Goal: Task Accomplishment & Management: Manage account settings

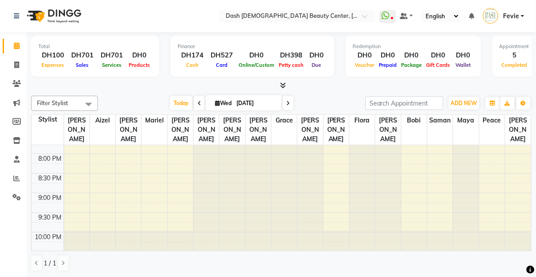
scroll to position [431, 0]
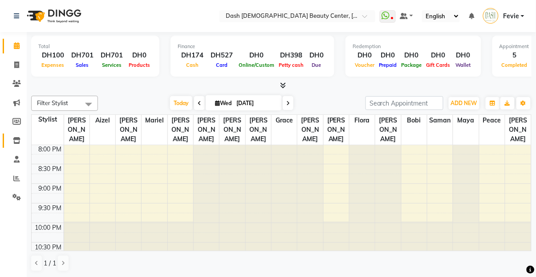
click at [12, 142] on span at bounding box center [17, 141] width 16 height 10
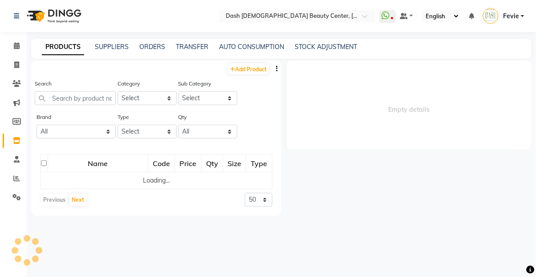
select select
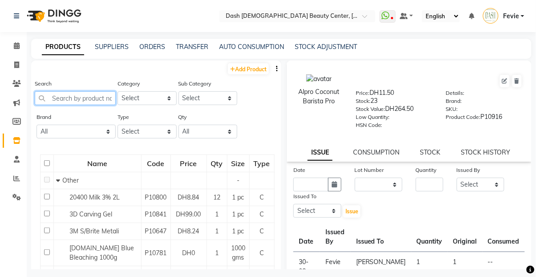
click at [89, 97] on input "text" at bounding box center [75, 98] width 81 height 14
click at [12, 42] on span at bounding box center [17, 46] width 16 height 10
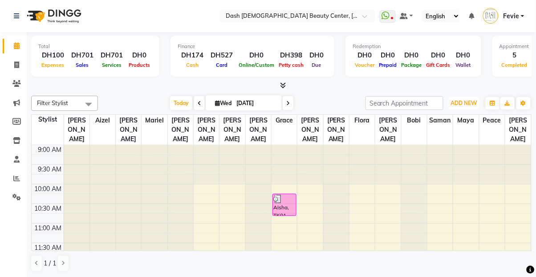
click at [465, 108] on button "ADD NEW Toggle Dropdown" at bounding box center [463, 103] width 31 height 12
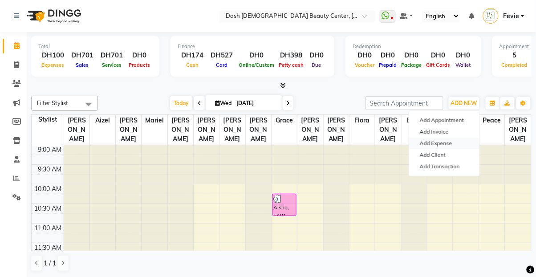
click at [455, 140] on link "Add Expense" at bounding box center [444, 143] width 70 height 12
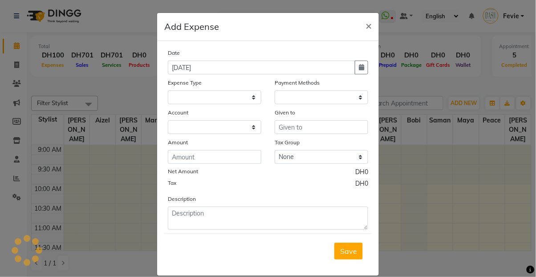
select select
select select "1"
select select "7494"
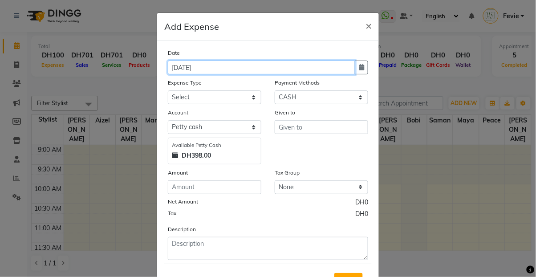
click at [249, 69] on input "[DATE]" at bounding box center [261, 67] width 187 height 14
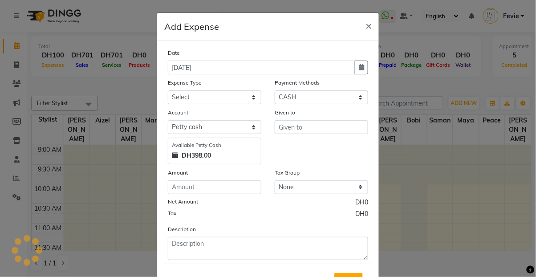
click at [358, 68] on button "button" at bounding box center [361, 67] width 13 height 14
select select "9"
select select "2025"
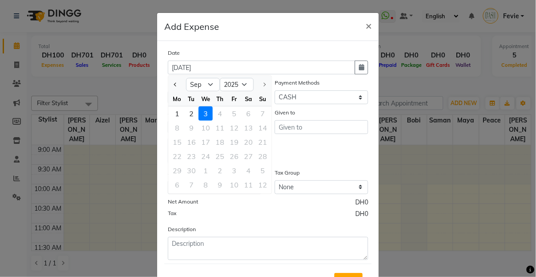
click at [193, 117] on div "2" at bounding box center [191, 113] width 14 height 14
type input "02-09-2025"
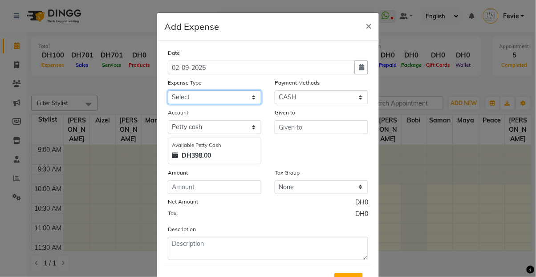
click at [238, 96] on select "Select Advance Salary Bank charges Car maintenance Cash transfer to bank Cash t…" at bounding box center [214, 97] width 93 height 14
select select "8"
click at [168, 90] on select "Select Advance Salary Bank charges Car maintenance Cash transfer to bank Cash t…" at bounding box center [214, 97] width 93 height 14
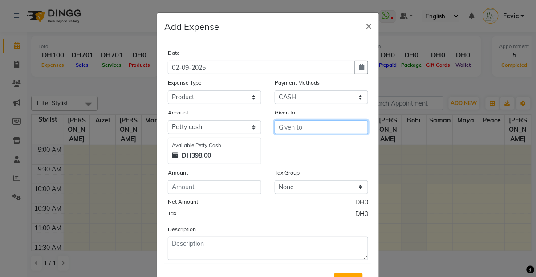
click at [307, 124] on input "text" at bounding box center [320, 127] width 93 height 14
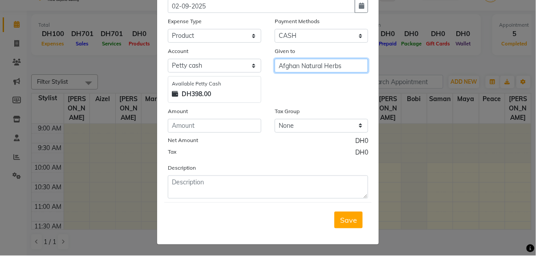
scroll to position [41, 0]
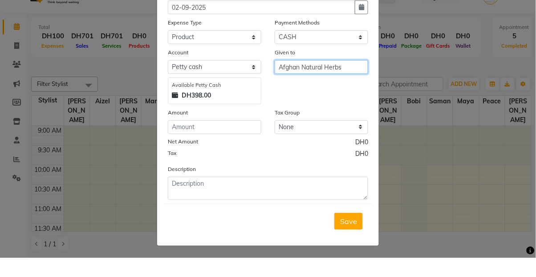
type input "Afghan Natural Herbs"
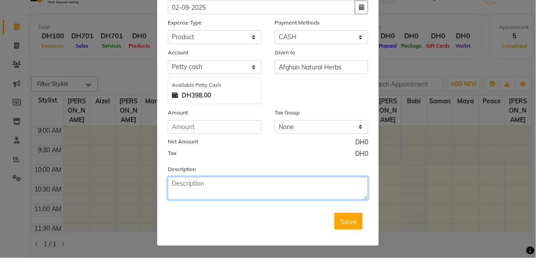
click at [241, 206] on textarea at bounding box center [268, 207] width 200 height 23
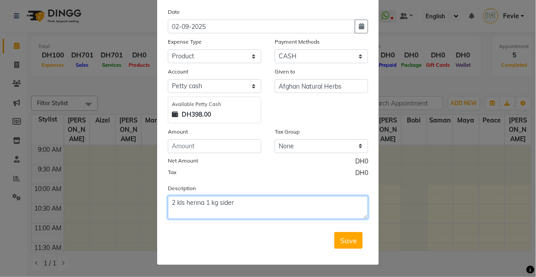
type textarea "2 kls henna 1 kg sider"
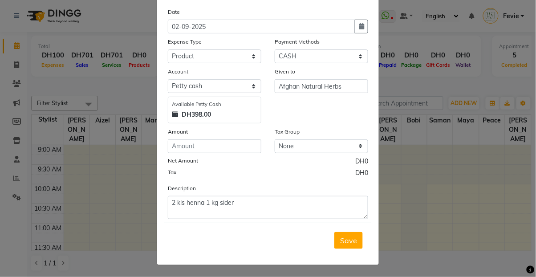
click at [340, 246] on button "Save" at bounding box center [348, 240] width 28 height 17
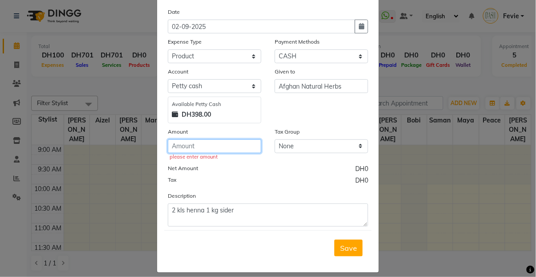
click at [215, 147] on input "number" at bounding box center [214, 146] width 93 height 14
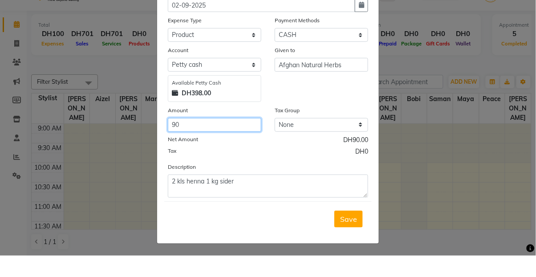
type input "90"
click at [353, 240] on span "Save" at bounding box center [348, 240] width 17 height 9
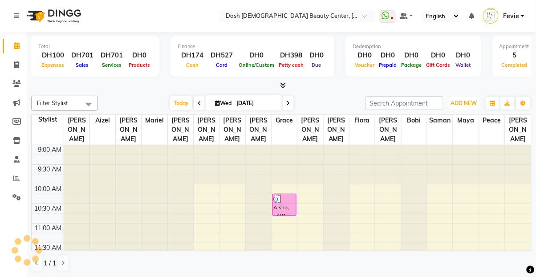
click at [475, 100] on span "ADD NEW" at bounding box center [464, 103] width 26 height 7
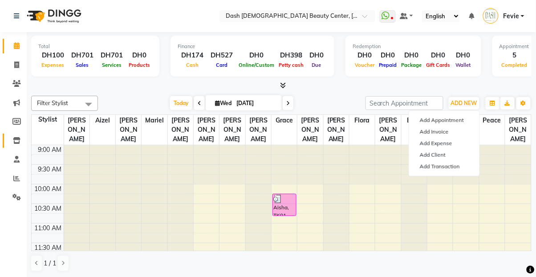
click at [23, 135] on link "Inventory" at bounding box center [13, 140] width 21 height 15
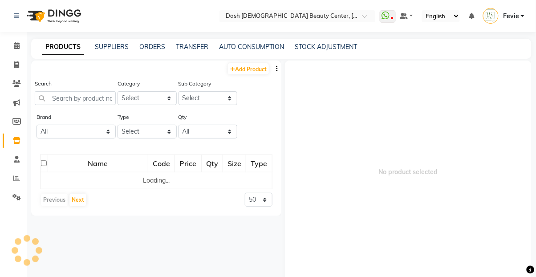
click at [14, 137] on icon at bounding box center [17, 140] width 8 height 7
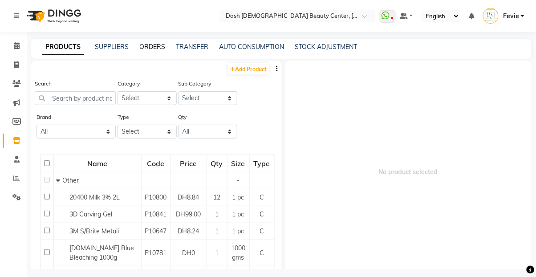
click at [156, 48] on link "ORDERS" at bounding box center [152, 47] width 26 height 8
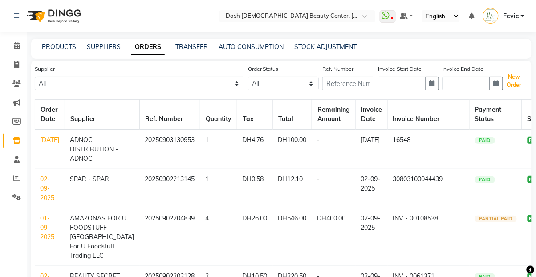
click at [523, 82] on button "New Order" at bounding box center [514, 81] width 20 height 20
select select "true"
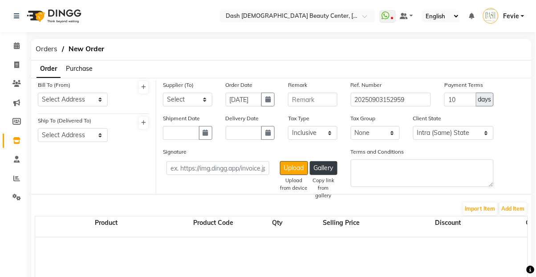
select select "3972"
click at [81, 95] on select "Select Address Shahbat Plaza" at bounding box center [73, 100] width 70 height 14
select select "1470"
click at [38, 93] on select "Select Address Shahbat Plaza" at bounding box center [73, 100] width 70 height 14
click at [84, 133] on select "Select Address Shahbat Plaza" at bounding box center [73, 135] width 70 height 14
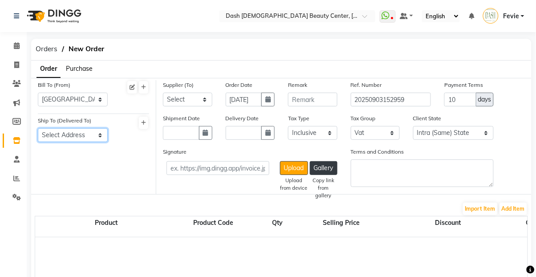
select select "1471"
click at [38, 128] on select "Select Address Shahbat Plaza" at bounding box center [73, 135] width 70 height 14
click at [186, 98] on select "Select SPAR - SPAR ADNOC DISTRIBUTION - ADNOC [PERSON_NAME] Millia Cosmetics - …" at bounding box center [187, 100] width 49 height 14
select select "5263"
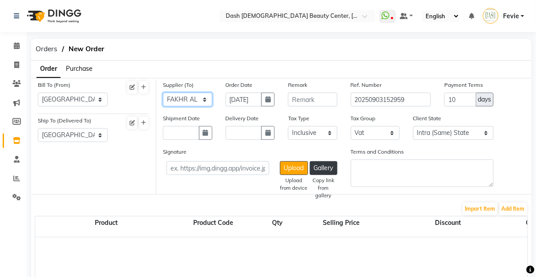
click at [163, 93] on select "Select SPAR - SPAR ADNOC DISTRIBUTION - ADNOC [PERSON_NAME] Millia Cosmetics - …" at bounding box center [187, 100] width 49 height 14
click at [263, 103] on button "button" at bounding box center [267, 100] width 13 height 14
select select "9"
select select "2025"
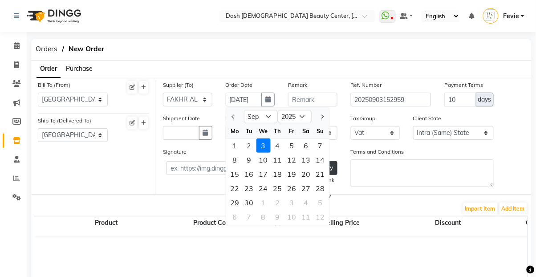
click at [250, 144] on div "2" at bounding box center [249, 145] width 14 height 14
type input "02-09-2025"
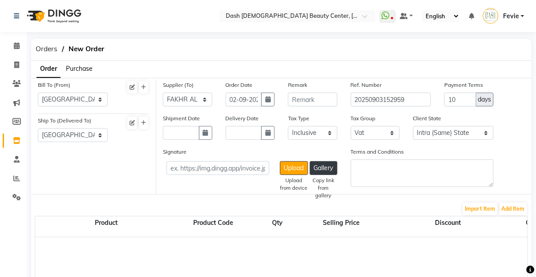
click at [263, 95] on button "button" at bounding box center [267, 100] width 13 height 14
select select "9"
select select "2025"
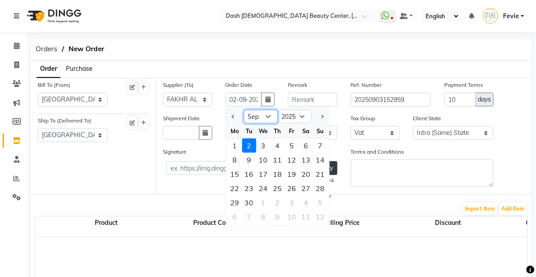
click at [260, 121] on select "Jan Feb Mar Apr May Jun [DATE] Aug Sep Oct Nov Dec" at bounding box center [261, 116] width 34 height 13
select select "8"
click at [244, 110] on select "Jan Feb Mar Apr May Jun [DATE] Aug Sep Oct Nov Dec" at bounding box center [261, 116] width 34 height 13
click at [319, 201] on div "31" at bounding box center [320, 202] width 14 height 14
type input "31-08-2025"
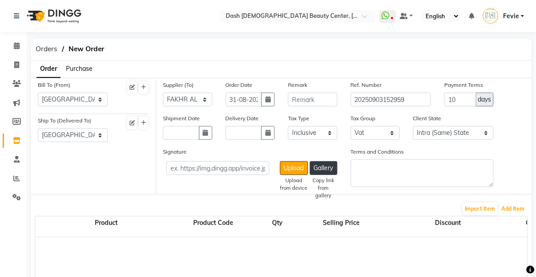
click at [516, 208] on button "Add Item" at bounding box center [513, 208] width 28 height 12
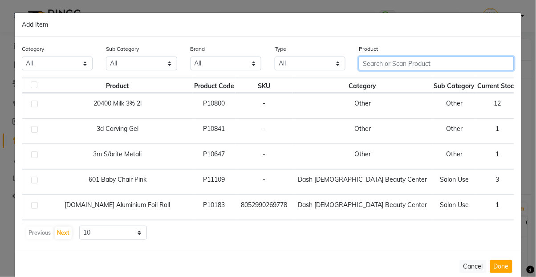
click at [439, 66] on input "text" at bounding box center [436, 63] width 155 height 14
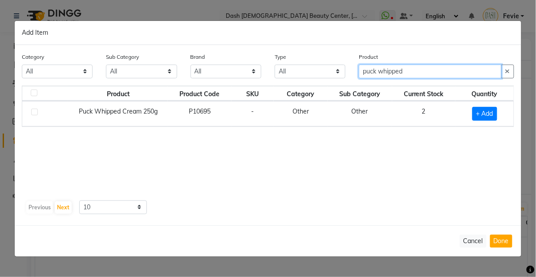
type input "puck whipped"
click at [484, 121] on span "+ Add" at bounding box center [484, 114] width 25 height 14
checkbox input "true"
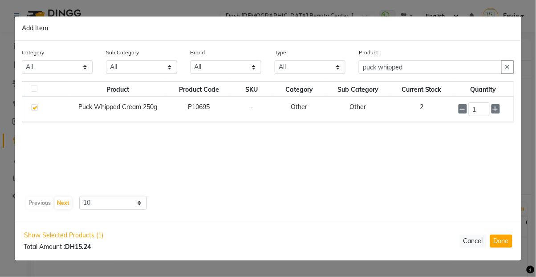
click at [495, 112] on icon at bounding box center [495, 109] width 6 height 6
click at [496, 112] on icon at bounding box center [495, 109] width 6 height 6
type input "5"
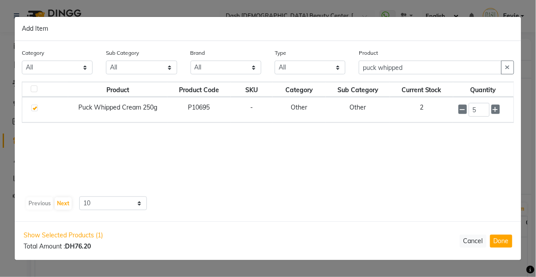
click at [509, 247] on button "Done" at bounding box center [501, 240] width 22 height 13
select select "3972"
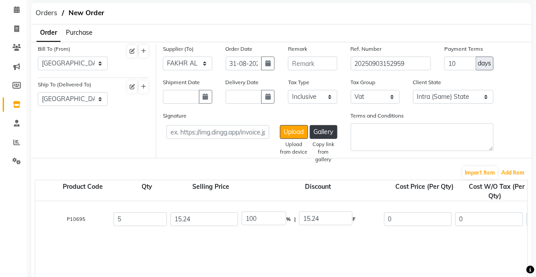
scroll to position [0, 135]
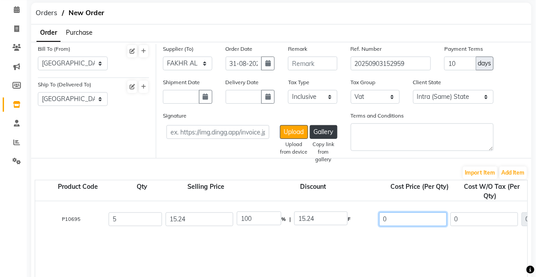
click at [411, 220] on input "0" at bounding box center [413, 219] width 68 height 14
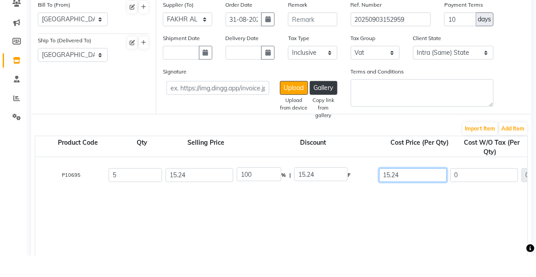
scroll to position [72, 0]
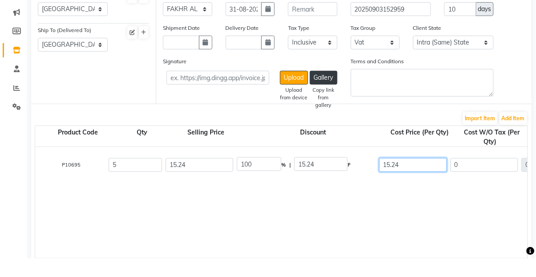
type input "15.24"
click at [202, 189] on input "15.24" at bounding box center [199, 184] width 68 height 14
type input "0"
type input "14.51"
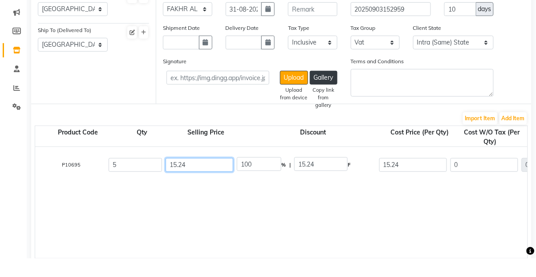
type input "72.55"
type input "3.63"
type input "76.18"
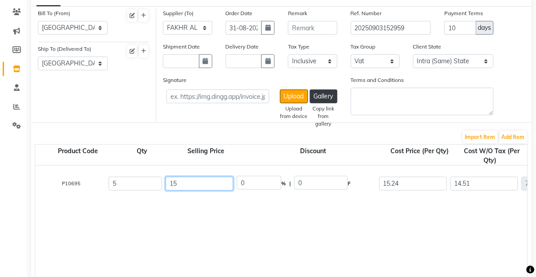
type input "1"
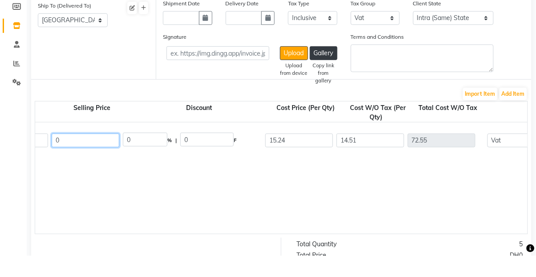
scroll to position [0, 249]
type input "0"
click at [369, 214] on div "Puck Whipped Cream 250g 250 GMS P10695 5 0 0 % | 0 F 15.24 14.51 72.55 None Vat…" at bounding box center [332, 199] width 1092 height 111
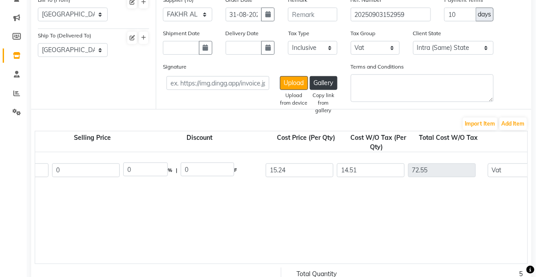
scroll to position [0, 0]
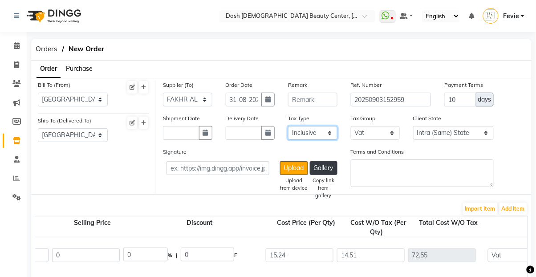
click at [321, 133] on select "Select Inclusive Exclusive" at bounding box center [312, 133] width 49 height 14
select select "false"
click at [288, 126] on select "Select Inclusive Exclusive" at bounding box center [312, 133] width 49 height 14
type input "15.24"
type input "76.2"
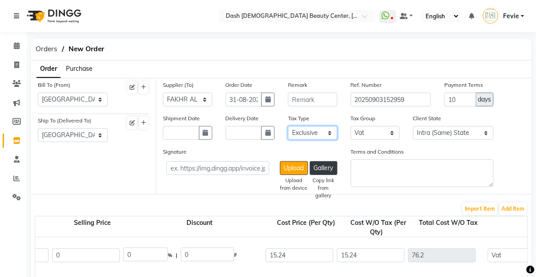
type input "3.81"
type input "80.01"
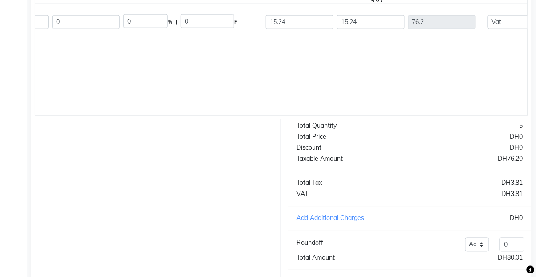
scroll to position [250, 0]
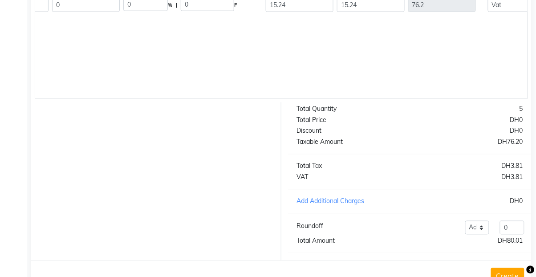
click at [515, 276] on button "Create" at bounding box center [507, 276] width 33 height 16
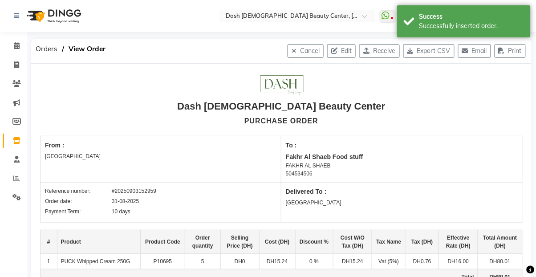
click at [381, 51] on button "Receive" at bounding box center [379, 51] width 40 height 14
select select "1470"
select select "1471"
select select "5263"
select select "false"
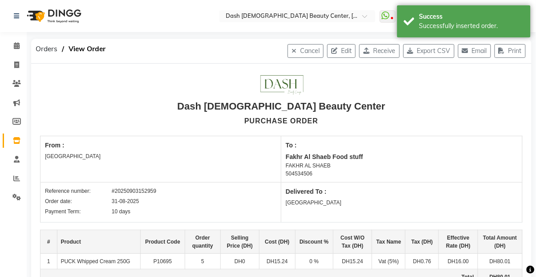
select select "3972"
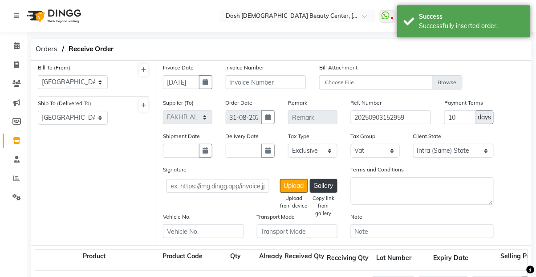
click at [262, 96] on div "Invoice Number" at bounding box center [266, 80] width 94 height 35
click at [201, 83] on button "button" at bounding box center [205, 82] width 13 height 14
select select "9"
select select "2025"
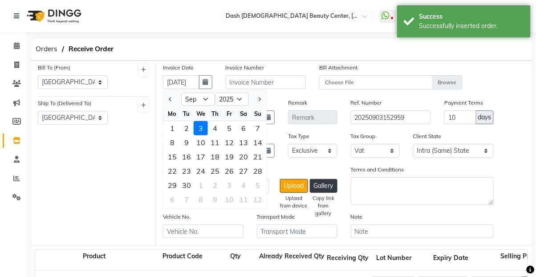
click at [44, 48] on span "Orders" at bounding box center [46, 49] width 31 height 16
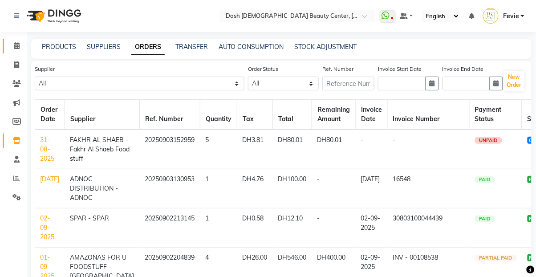
click at [13, 44] on span at bounding box center [17, 46] width 16 height 10
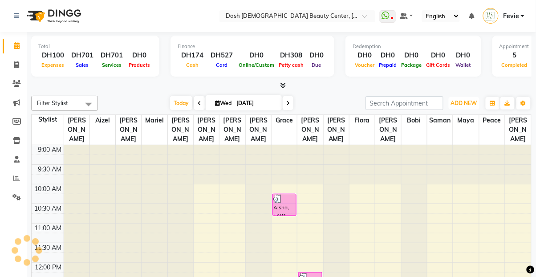
click at [463, 105] on span "ADD NEW" at bounding box center [464, 103] width 26 height 7
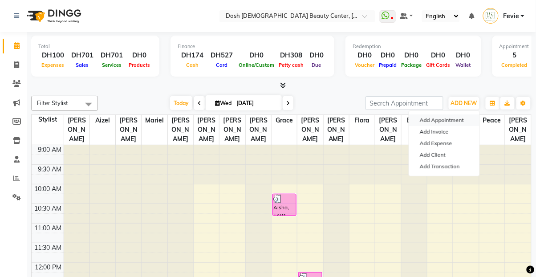
click at [452, 121] on button "Add Appointment" at bounding box center [444, 120] width 70 height 12
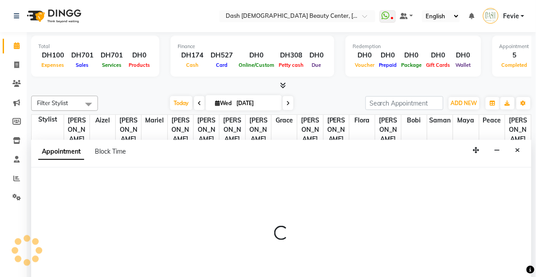
select select "600"
select select "tentative"
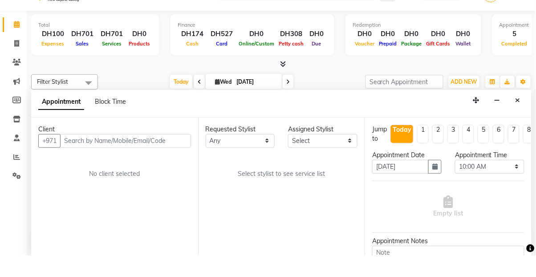
click at [121, 155] on input "text" at bounding box center [125, 162] width 131 height 14
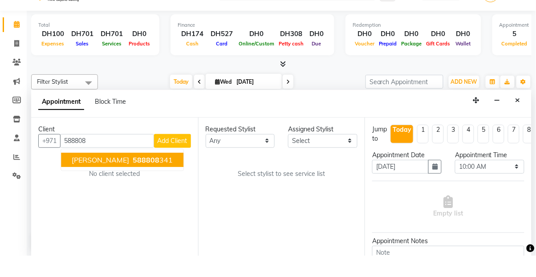
click at [133, 177] on span "588808" at bounding box center [146, 181] width 27 height 9
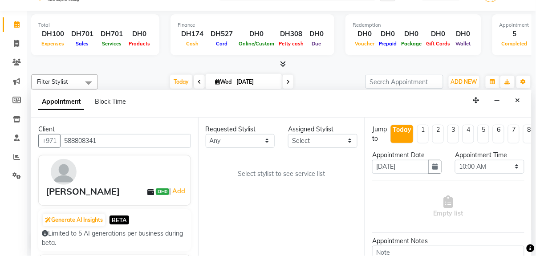
type input "588808341"
click at [323, 155] on select "Select Aizel Angelina Anna Bobi Edlyn Flora Grace Janine Jelyn Mariel Maya Nanc…" at bounding box center [322, 162] width 69 height 14
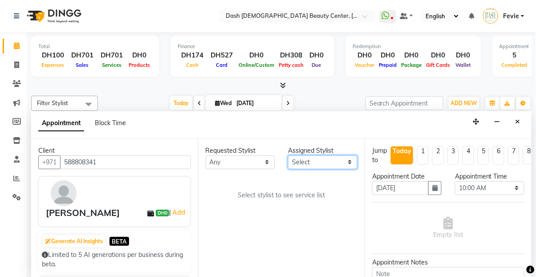
select select "81106"
click at [288, 155] on select "Select Aizel Angelina Anna Bobi Edlyn Flora Grace Janine Jelyn Mariel Maya Nanc…" at bounding box center [322, 162] width 69 height 14
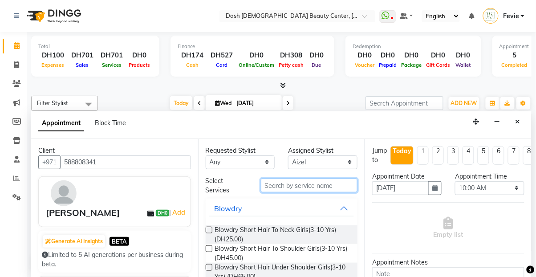
click at [297, 178] on input "text" at bounding box center [309, 185] width 97 height 14
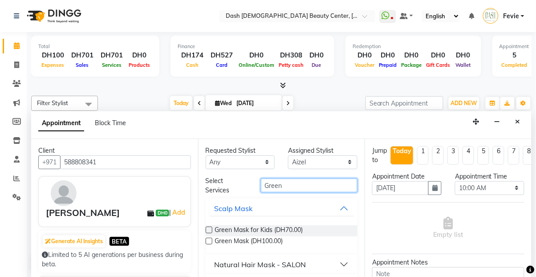
type input "Green"
click at [209, 238] on label at bounding box center [209, 241] width 7 height 7
click at [209, 239] on input "checkbox" at bounding box center [209, 242] width 6 height 6
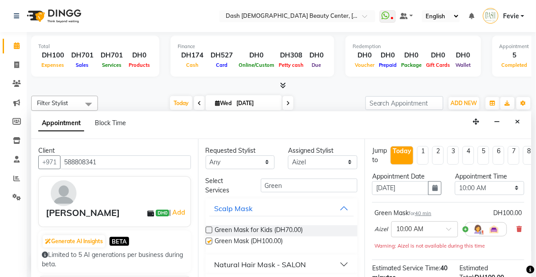
checkbox input "false"
click at [478, 181] on select "Select 10:00 AM 10:15 AM 10:30 AM 10:45 AM 11:00 AM 11:15 AM 11:30 AM 11:45 AM …" at bounding box center [489, 188] width 69 height 14
select select "945"
click at [455, 181] on select "Select 10:00 AM 10:15 AM 10:30 AM 10:45 AM 11:00 AM 11:15 AM 11:30 AM 11:45 AM …" at bounding box center [489, 188] width 69 height 14
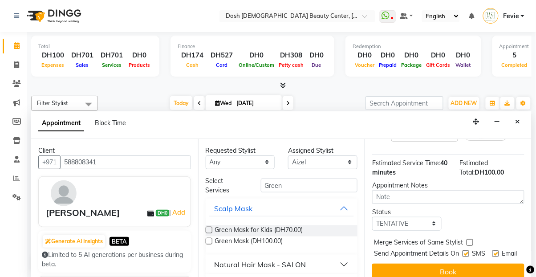
scroll to position [93, 0]
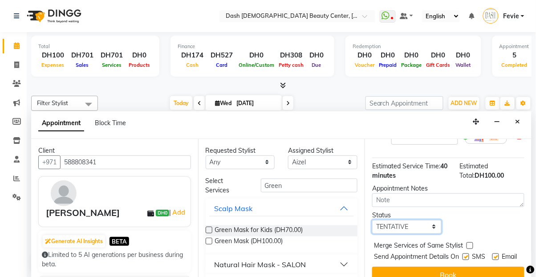
click at [413, 220] on select "Select TENTATIVE CONFIRM CHECK-IN UPCOMING" at bounding box center [406, 227] width 69 height 14
select select "check-in"
click at [372, 220] on select "Select TENTATIVE CONFIRM CHECK-IN UPCOMING" at bounding box center [406, 227] width 69 height 14
click at [462, 241] on div "Merge Services of Same Stylist" at bounding box center [448, 246] width 152 height 11
click at [464, 253] on label at bounding box center [465, 256] width 7 height 7
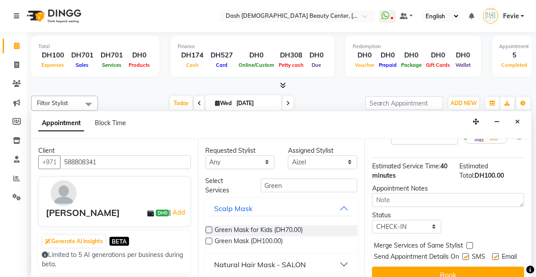
click at [464, 254] on input "checkbox" at bounding box center [465, 257] width 6 height 6
checkbox input "false"
click at [469, 242] on label at bounding box center [469, 245] width 7 height 7
click at [469, 243] on input "checkbox" at bounding box center [469, 246] width 6 height 6
checkbox input "true"
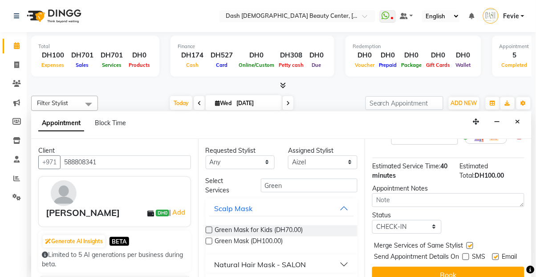
click at [466, 271] on button "Book" at bounding box center [448, 274] width 152 height 16
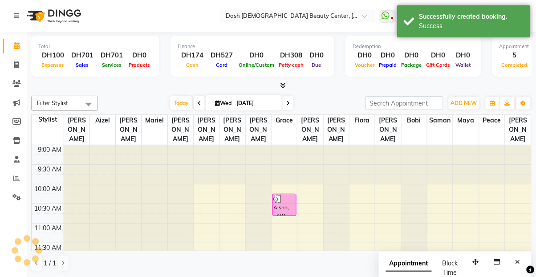
scroll to position [0, 0]
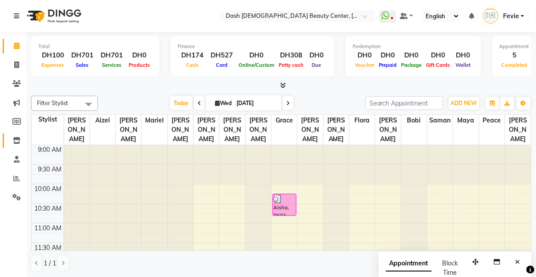
click at [12, 138] on span at bounding box center [17, 141] width 16 height 10
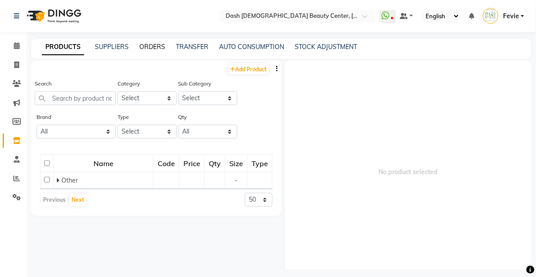
click at [151, 48] on link "ORDERS" at bounding box center [152, 47] width 26 height 8
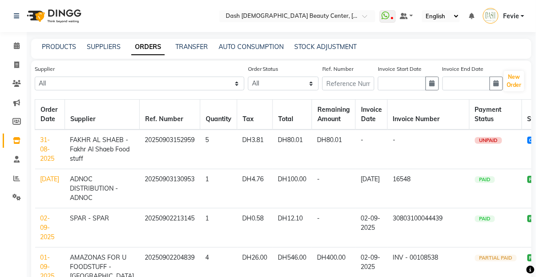
click at [49, 152] on link "31-08-2025" at bounding box center [47, 149] width 14 height 27
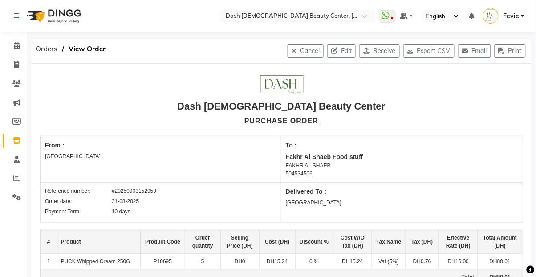
click at [373, 53] on button "Receive" at bounding box center [379, 51] width 40 height 14
select select "1470"
select select "1471"
select select "5263"
select select "false"
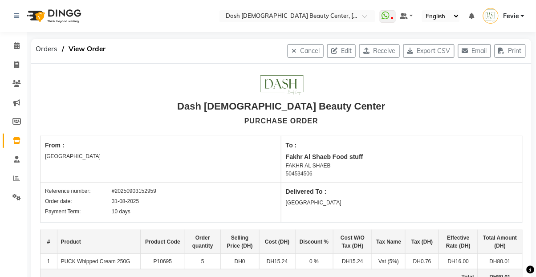
select select "3972"
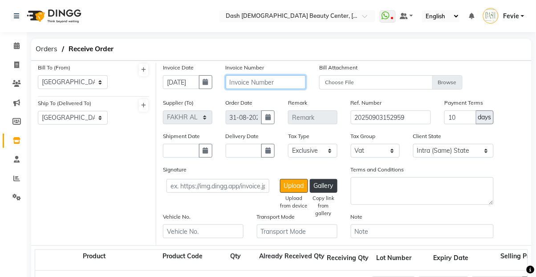
click at [255, 84] on input "text" at bounding box center [266, 82] width 81 height 14
click at [202, 83] on button "button" at bounding box center [205, 82] width 13 height 14
select select "9"
select select "2025"
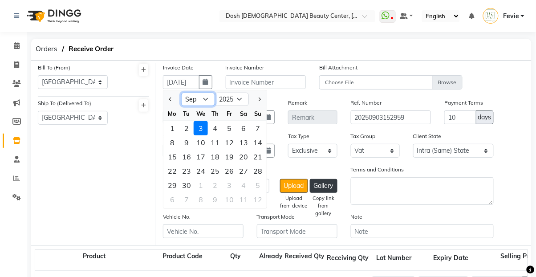
click at [198, 101] on select "Jan Feb Mar Apr May Jun [DATE] Aug Sep Oct Nov Dec" at bounding box center [198, 99] width 34 height 13
select select "8"
click at [181, 93] on select "Jan Feb Mar Apr May Jun [DATE] Aug Sep Oct Nov Dec" at bounding box center [198, 99] width 34 height 13
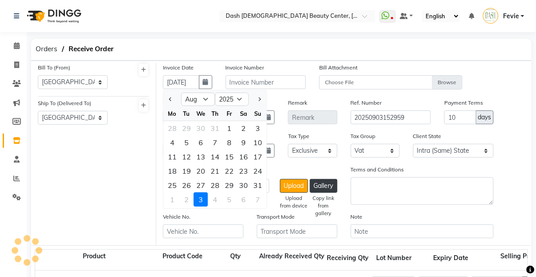
click at [261, 186] on div "31" at bounding box center [257, 185] width 14 height 14
type input "31-08-2025"
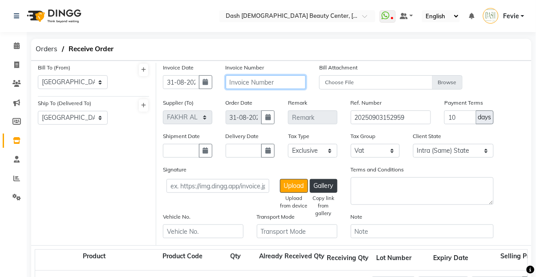
click at [262, 82] on input "text" at bounding box center [266, 82] width 81 height 14
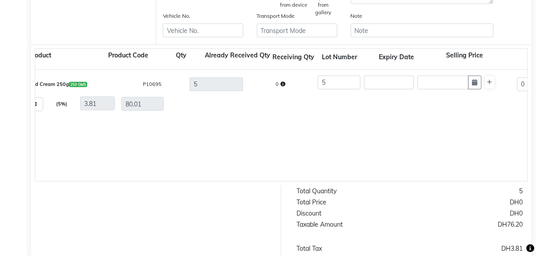
scroll to position [312, 0]
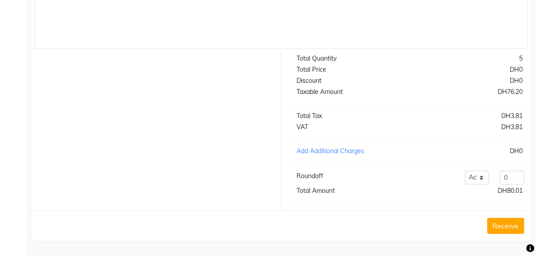
type input "FPOS3S9232"
click at [504, 250] on button "Receive" at bounding box center [505, 247] width 37 height 16
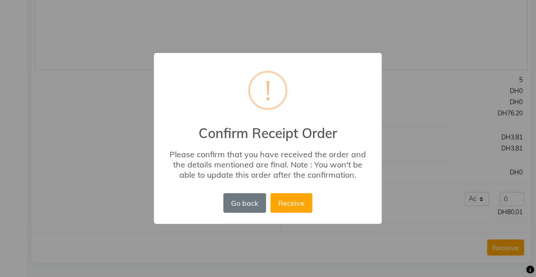
click at [295, 198] on button "Receive" at bounding box center [291, 203] width 42 height 20
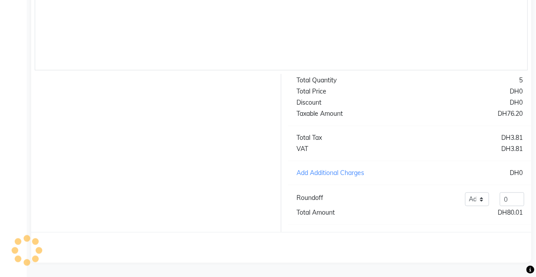
scroll to position [0, 0]
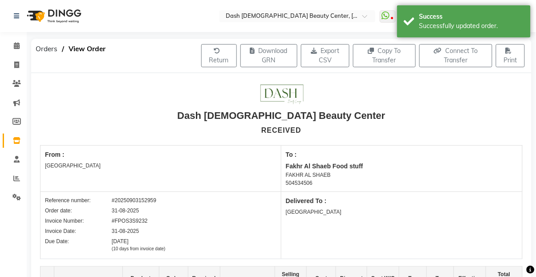
click at [44, 50] on span "Orders" at bounding box center [46, 49] width 31 height 16
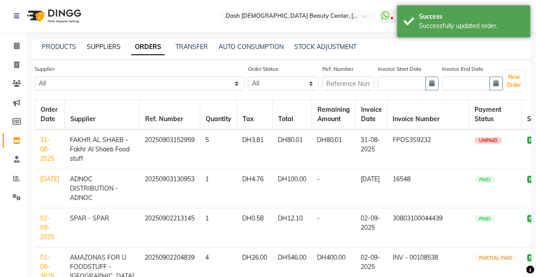
click at [101, 46] on link "SUPPLIERS" at bounding box center [104, 47] width 34 height 8
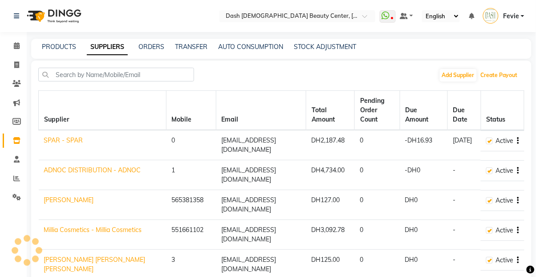
click at [506, 76] on button "Create Payout" at bounding box center [498, 75] width 41 height 12
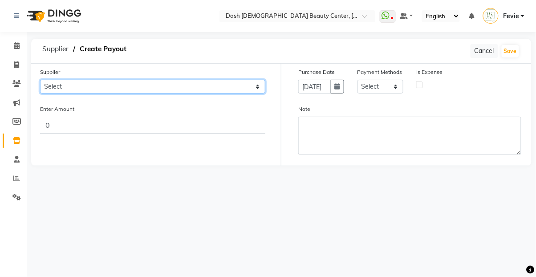
click at [163, 85] on select "Select SPAR - SPAR ADNOC DISTRIBUTION - ADNOC [PERSON_NAME] Millia Cosmetics - …" at bounding box center [152, 87] width 225 height 14
select select "5263"
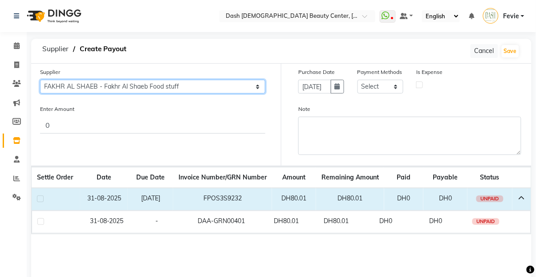
click at [40, 80] on select "Select SPAR - SPAR ADNOC DISTRIBUTION - ADNOC [PERSON_NAME] Millia Cosmetics - …" at bounding box center [152, 87] width 225 height 14
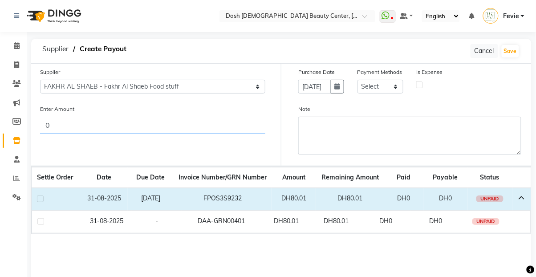
click at [224, 128] on input "0" at bounding box center [152, 125] width 225 height 17
type input "80.01"
click at [40, 198] on label at bounding box center [40, 198] width 7 height 7
click at [40, 198] on input "checkbox" at bounding box center [40, 199] width 6 height 6
checkbox input "true"
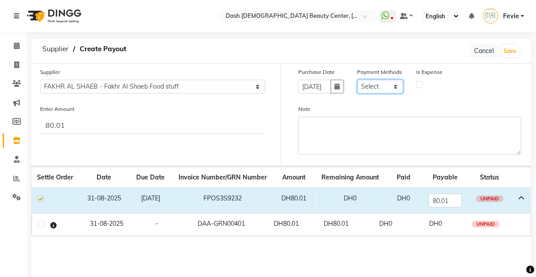
click at [380, 88] on select "Select CASH CARD ONLINE On Account Wallet Package Prepaid Gift Card" at bounding box center [380, 87] width 46 height 14
click at [331, 92] on button "button" at bounding box center [337, 87] width 13 height 14
select select "9"
select select "2025"
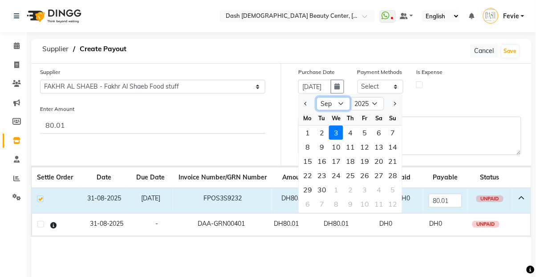
click at [332, 105] on select "Jan Feb Mar Apr May Jun [DATE] Aug Sep Oct Nov Dec" at bounding box center [333, 103] width 34 height 13
select select "8"
click at [316, 97] on select "Jan Feb Mar Apr May Jun [DATE] Aug Sep Oct Nov Dec" at bounding box center [333, 103] width 34 height 13
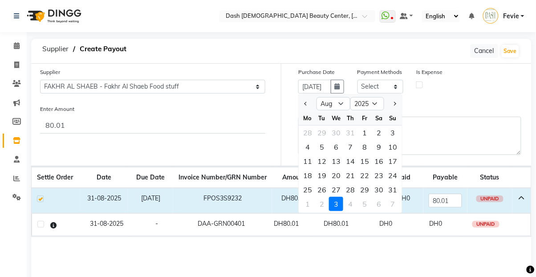
click at [387, 192] on div "31" at bounding box center [393, 189] width 14 height 14
type input "31-08-2025"
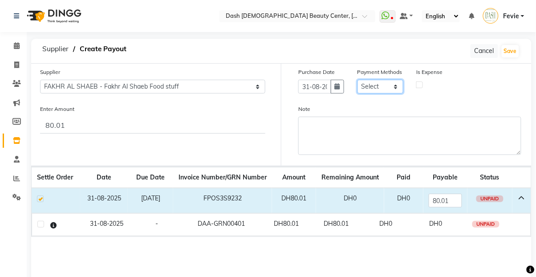
click at [391, 91] on select "Select CASH CARD ONLINE On Account Wallet Package Prepaid Gift Card" at bounding box center [380, 87] width 46 height 14
select select "62"
click at [357, 80] on select "Select CASH CARD ONLINE On Account Wallet Package Prepaid Gift Card" at bounding box center [380, 87] width 46 height 14
click at [418, 86] on label at bounding box center [419, 84] width 7 height 7
click at [418, 86] on input "checkbox" at bounding box center [419, 84] width 6 height 6
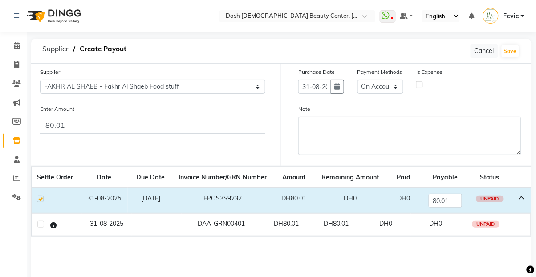
checkbox input "true"
select select "7495"
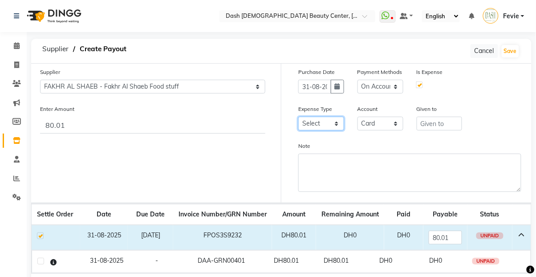
click at [332, 123] on select "Select Advance Salary Bank charges Car maintenance Cash transfer to bank Cash t…" at bounding box center [321, 124] width 46 height 14
select select "17"
click at [298, 117] on select "Select Advance Salary Bank charges Car maintenance Cash transfer to bank Cash t…" at bounding box center [321, 124] width 46 height 14
click at [432, 125] on input "text" at bounding box center [439, 124] width 46 height 14
type input "G"
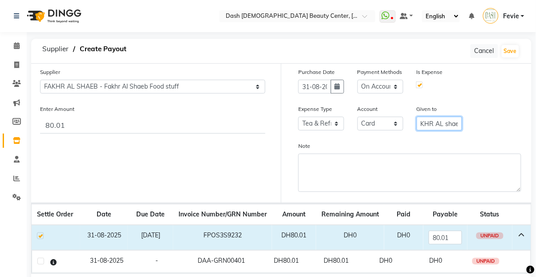
scroll to position [0, 12]
type input "FAKHR AL shaeb"
click at [513, 50] on button "Save" at bounding box center [509, 51] width 17 height 12
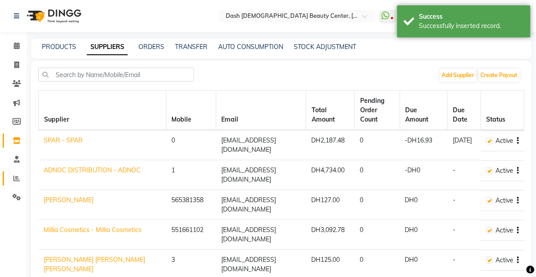
click at [16, 181] on icon at bounding box center [16, 178] width 7 height 7
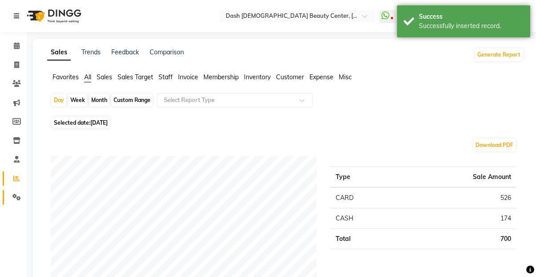
click at [17, 203] on link "Settings" at bounding box center [13, 197] width 21 height 15
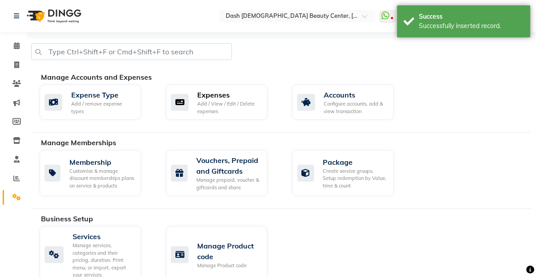
click at [210, 105] on div "Add / View / Edit / Delete expenses" at bounding box center [229, 107] width 63 height 15
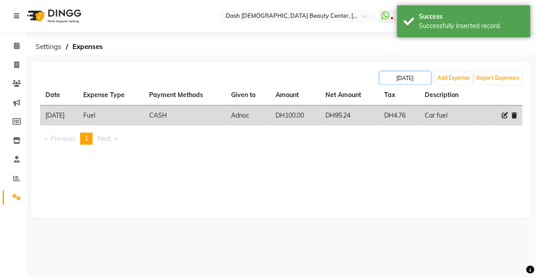
click at [411, 80] on input "[DATE]" at bounding box center [404, 78] width 51 height 12
select select "9"
select select "2025"
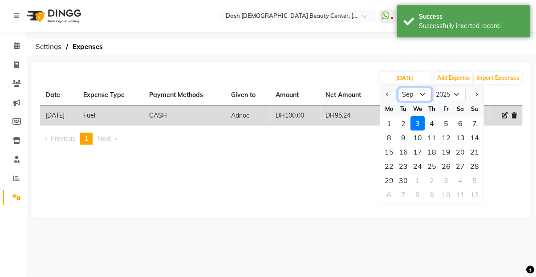
click at [415, 90] on select "Jan Feb Mar Apr May Jun [DATE] Aug Sep Oct Nov Dec" at bounding box center [415, 94] width 34 height 13
select select "8"
click at [398, 88] on select "Jan Feb Mar Apr May Jun [DATE] Aug Sep Oct Nov Dec" at bounding box center [415, 94] width 34 height 13
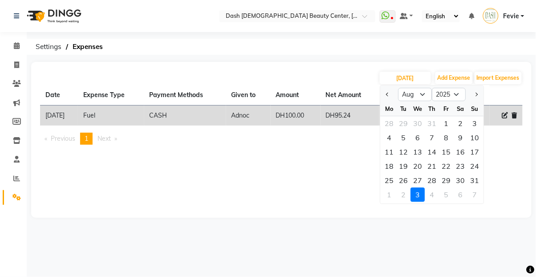
click at [474, 181] on div "31" at bounding box center [475, 180] width 14 height 14
type input "31-08-2025"
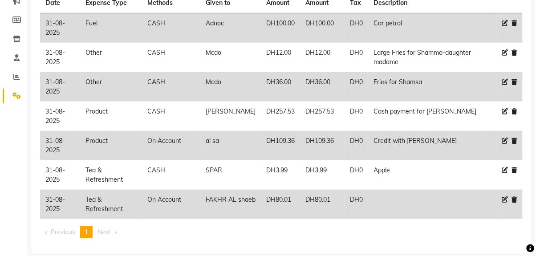
scroll to position [92, 0]
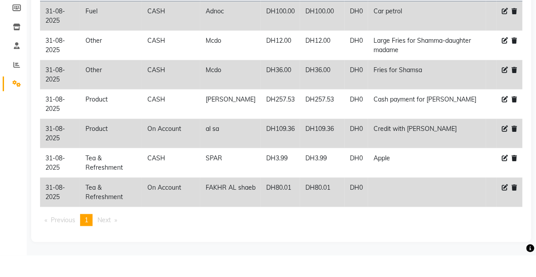
click at [504, 210] on icon at bounding box center [505, 209] width 6 height 6
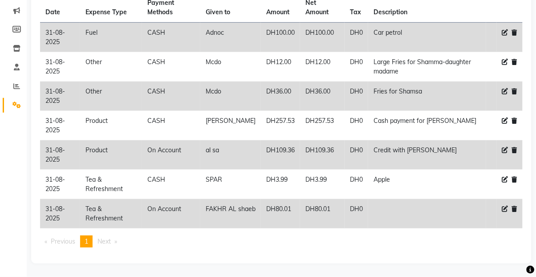
select select "17"
select select "62"
select select "7495"
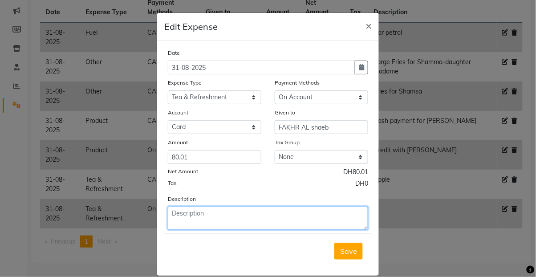
click at [270, 223] on textarea at bounding box center [268, 217] width 200 height 23
type textarea "Puck Whipped Cream"
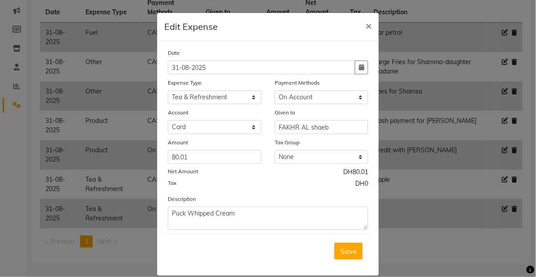
click at [351, 256] on button "Save" at bounding box center [348, 250] width 28 height 17
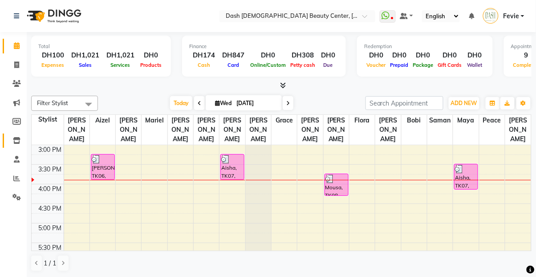
click at [20, 146] on link "Inventory" at bounding box center [13, 140] width 21 height 15
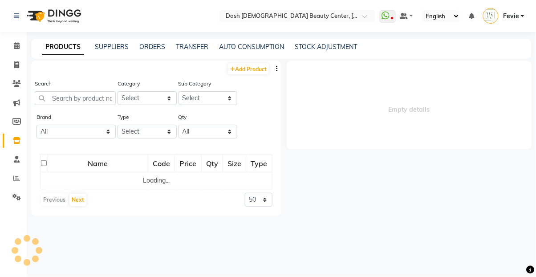
select select
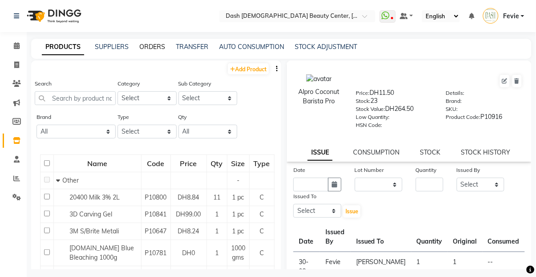
click at [157, 47] on link "ORDERS" at bounding box center [152, 47] width 26 height 8
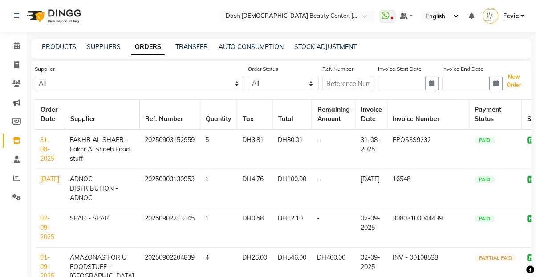
click at [516, 86] on button "New Order" at bounding box center [514, 81] width 20 height 20
select select "true"
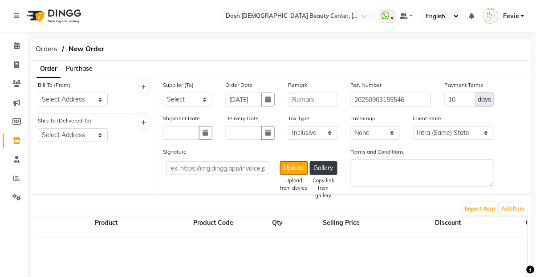
select select "3972"
click at [67, 98] on select "Select Address Shahbat Plaza" at bounding box center [73, 100] width 70 height 14
select select "1470"
click at [38, 93] on select "Select Address Shahbat Plaza" at bounding box center [73, 100] width 70 height 14
click at [83, 129] on select "Select Address Shahbat Plaza" at bounding box center [73, 135] width 70 height 14
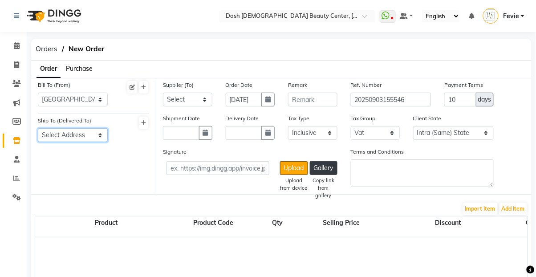
click at [84, 136] on select "Select Address Shahbat Plaza" at bounding box center [73, 135] width 70 height 14
click at [81, 135] on select "Select Address Shahbat Plaza" at bounding box center [73, 135] width 70 height 14
select select "1471"
click at [38, 128] on select "Select Address Shahbat Plaza" at bounding box center [73, 135] width 70 height 14
click at [187, 100] on select "Select SPAR - SPAR ADNOC DISTRIBUTION - ADNOC [PERSON_NAME] Millia Cosmetics - …" at bounding box center [187, 100] width 49 height 14
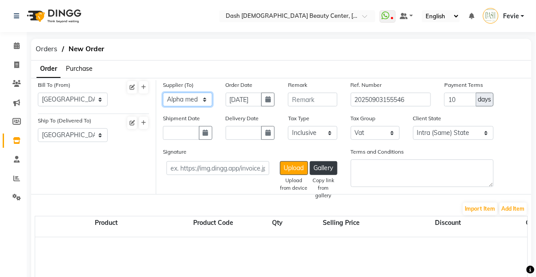
select select "4980"
click at [163, 93] on select "Select SPAR - SPAR ADNOC DISTRIBUTION - ADNOC [PERSON_NAME] Millia Cosmetics - …" at bounding box center [187, 100] width 49 height 14
click at [262, 98] on button "button" at bounding box center [267, 100] width 13 height 14
select select "9"
select select "2025"
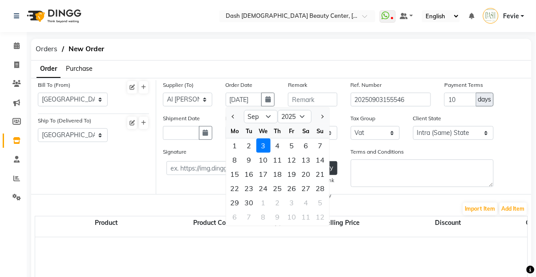
click at [250, 142] on div "2" at bounding box center [249, 145] width 14 height 14
type input "02-09-2025"
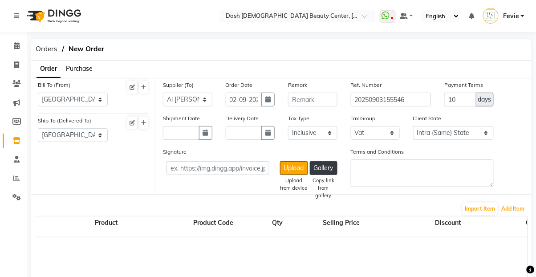
click at [517, 205] on button "Add Item" at bounding box center [513, 208] width 28 height 12
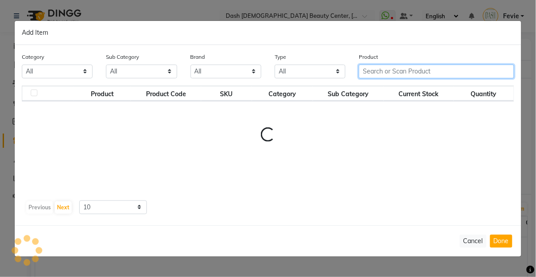
click at [418, 74] on input "text" at bounding box center [436, 72] width 155 height 14
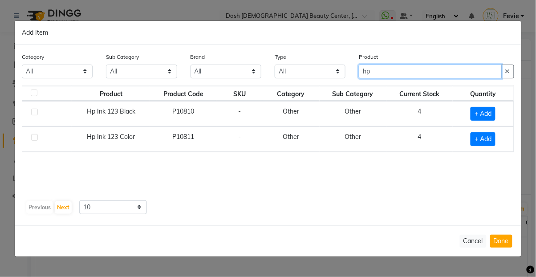
type input "hp"
click at [485, 121] on span "+ Add" at bounding box center [482, 114] width 25 height 14
checkbox input "true"
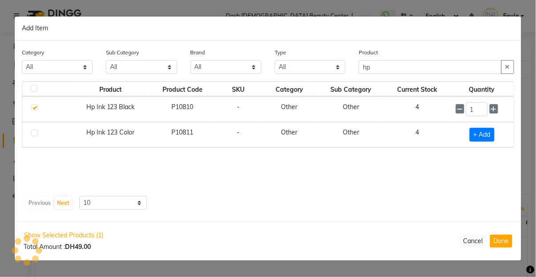
click at [478, 141] on span "+ Add" at bounding box center [481, 135] width 25 height 14
checkbox input "true"
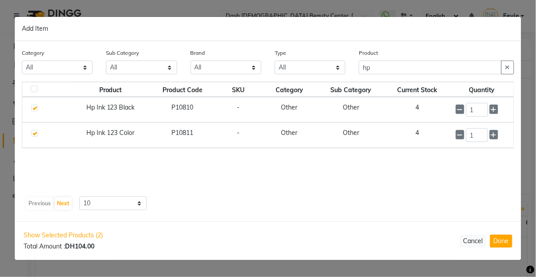
click at [505, 247] on button "Done" at bounding box center [501, 240] width 22 height 13
select select "3972"
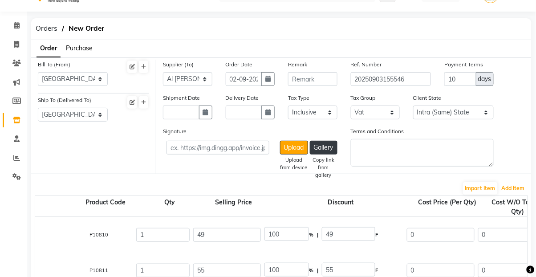
scroll to position [0, 109]
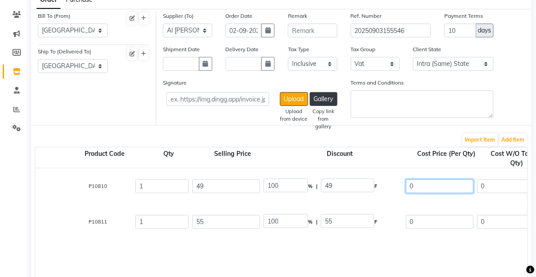
click at [441, 188] on input "0" at bounding box center [440, 186] width 68 height 14
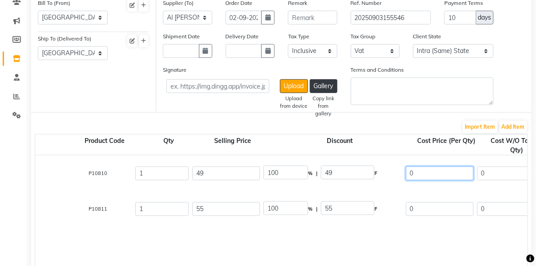
scroll to position [76, 0]
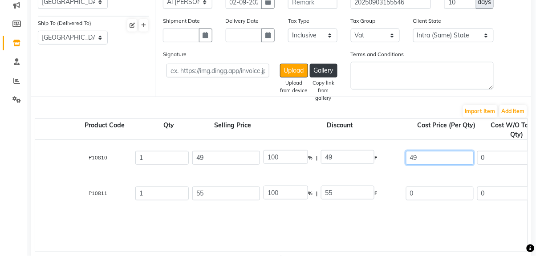
type input "49"
click at [443, 217] on input "0" at bounding box center [440, 215] width 68 height 14
type input "0"
type input "46.67"
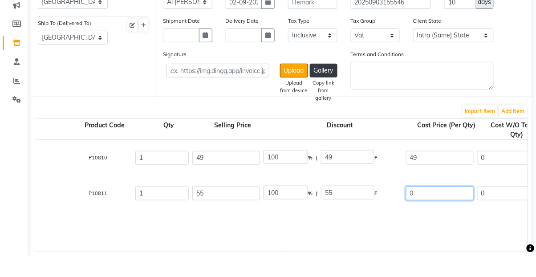
type input "46.67"
type input "2.33"
type input "49"
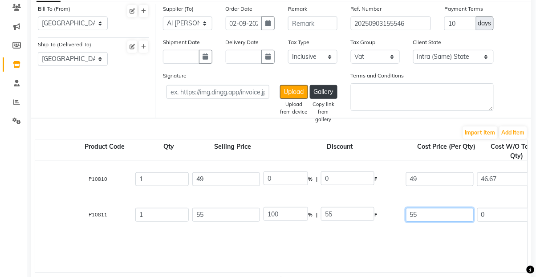
type input "55"
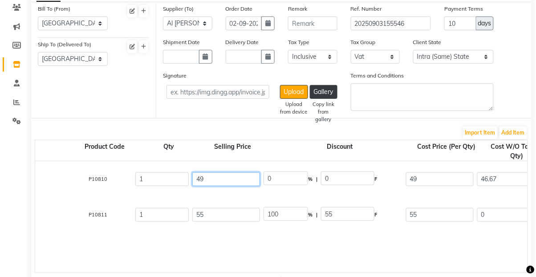
click at [226, 179] on input "49" at bounding box center [226, 179] width 68 height 14
type input "0"
type input "52.38"
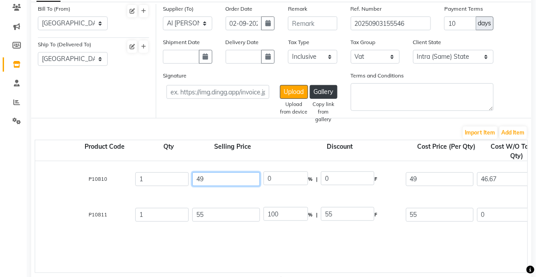
type input "2.62"
type input "55"
type input "4"
type input "0"
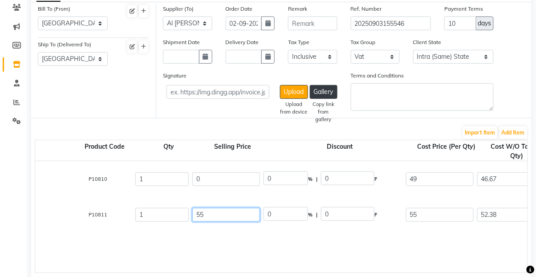
click at [238, 219] on input "55" at bounding box center [226, 215] width 68 height 14
type input "5"
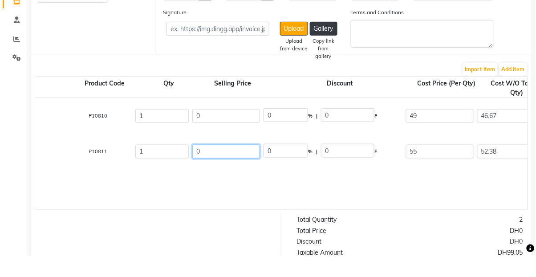
scroll to position [119, 0]
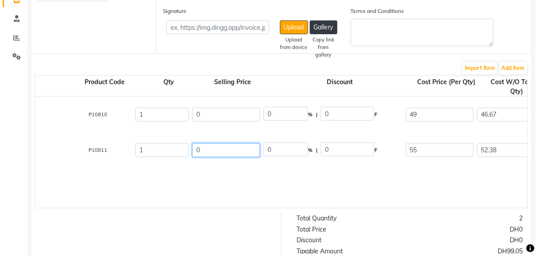
type input "0"
click at [294, 207] on div "Hp Ink 123 Black 1 PC P10810 1 0 0 % | 0 F 49 46.67 46.67 None Vat (5%) 2.33 49…" at bounding box center [473, 173] width 1092 height 111
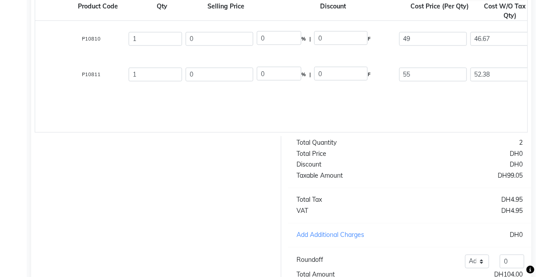
scroll to position [0, 127]
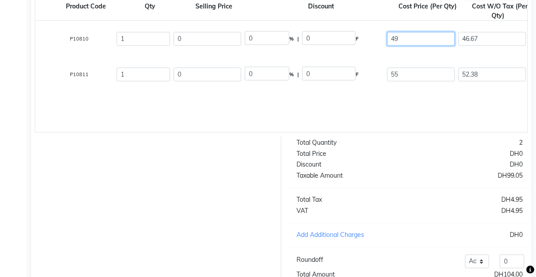
click at [423, 41] on input "49" at bounding box center [421, 39] width 68 height 14
type input "46"
click at [424, 70] on input "55" at bounding box center [421, 75] width 68 height 14
type input "43.81"
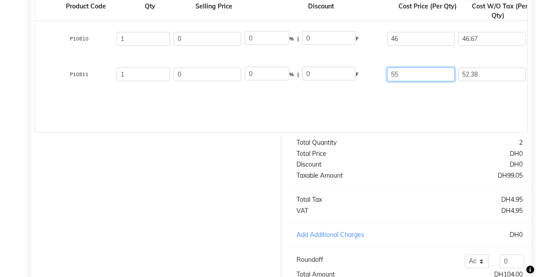
type input "2.19"
type input "46"
type input "51"
click at [343, 114] on div "Hp Ink 123 Black 1 PC P10810 1 0 0 % | 0 F 46 43.81 43.81 None Vat (5%) 2.19 46…" at bounding box center [454, 76] width 1092 height 111
type input "48.57"
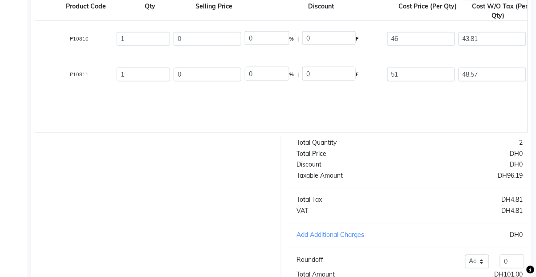
type input "48.57"
type input "2.43"
type input "51"
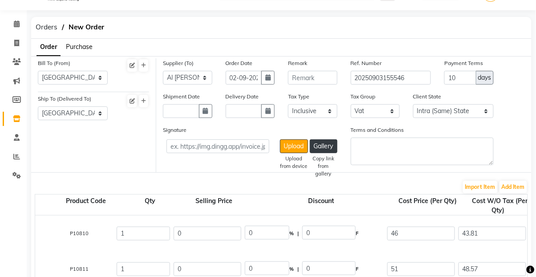
scroll to position [20, 0]
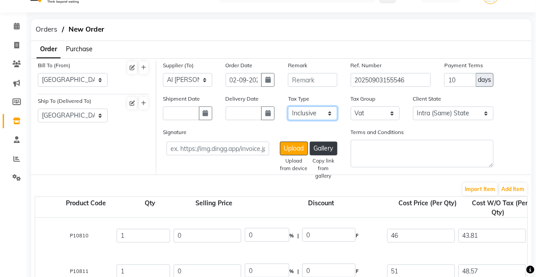
click at [318, 116] on select "Select Inclusive Exclusive" at bounding box center [312, 113] width 49 height 14
select select "false"
click at [288, 106] on select "Select Inclusive Exclusive" at bounding box center [312, 113] width 49 height 14
type input "46"
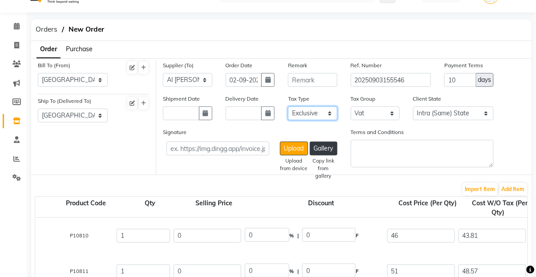
type input "2.3"
type input "48.3"
type input "51"
type input "2.55"
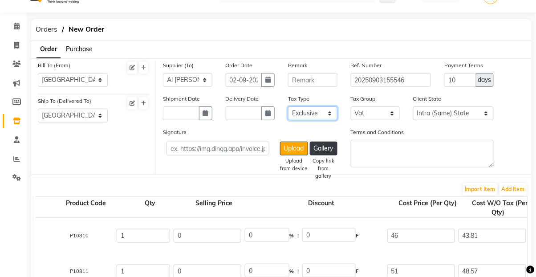
type input "53.55"
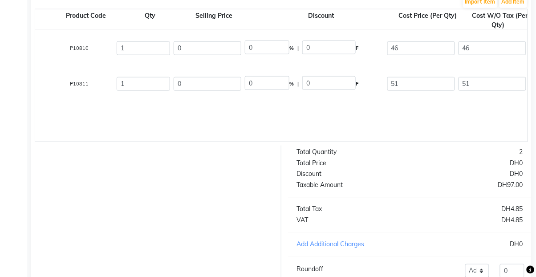
scroll to position [250, 0]
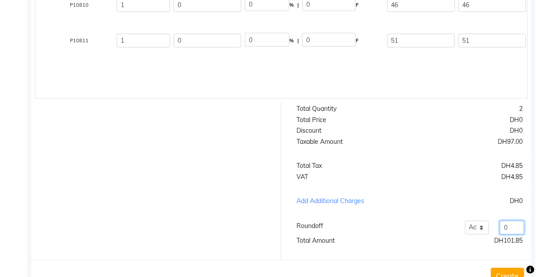
click at [517, 228] on input "0" at bounding box center [512, 228] width 24 height 14
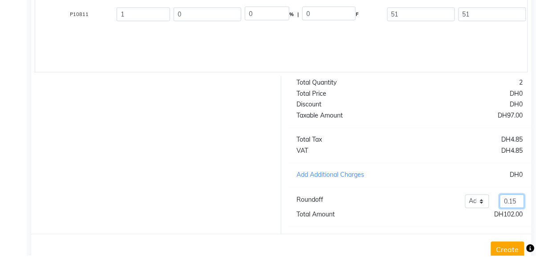
scroll to position [278, 0]
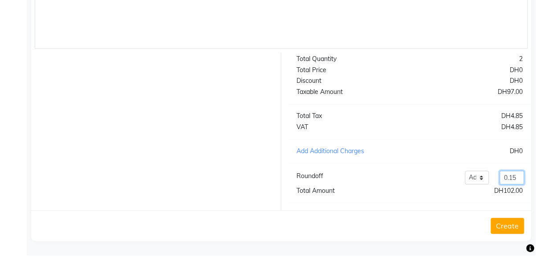
type input "0.15"
click at [509, 246] on button "Create" at bounding box center [507, 247] width 33 height 16
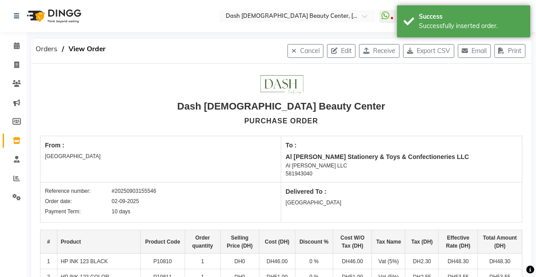
click at [374, 46] on button "Receive" at bounding box center [379, 51] width 40 height 14
select select "1470"
select select "1471"
select select "4980"
select select "false"
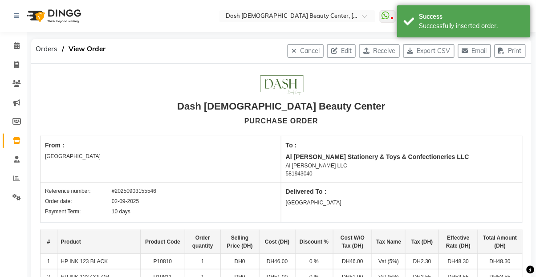
select select "3972"
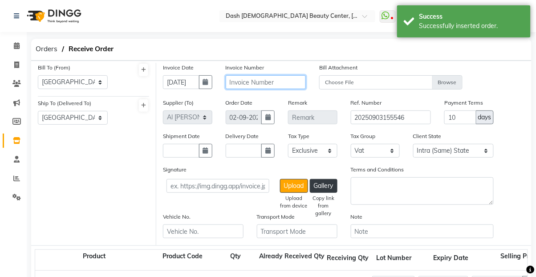
click at [286, 80] on input "text" at bounding box center [266, 82] width 81 height 14
click at [200, 80] on button "button" at bounding box center [205, 82] width 13 height 14
select select "9"
select select "2025"
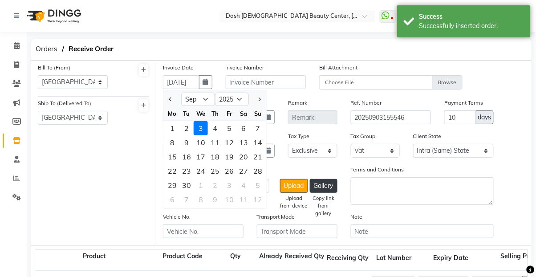
click at [182, 128] on div "2" at bounding box center [186, 128] width 14 height 14
type input "02-09-2025"
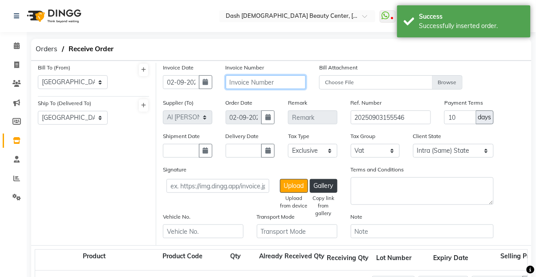
click at [257, 78] on input "text" at bounding box center [266, 82] width 81 height 14
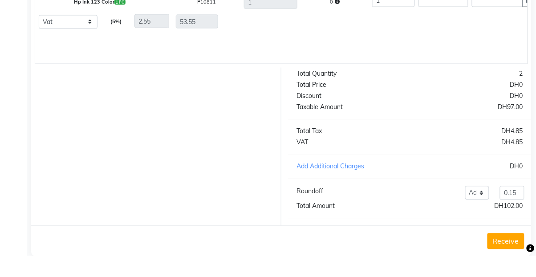
scroll to position [312, 0]
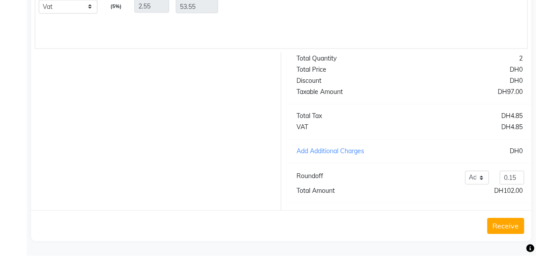
type input "TL1S40322"
click at [504, 242] on button "Receive" at bounding box center [505, 247] width 37 height 16
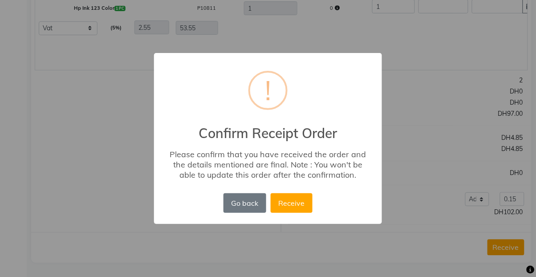
click at [292, 210] on button "Receive" at bounding box center [291, 203] width 42 height 20
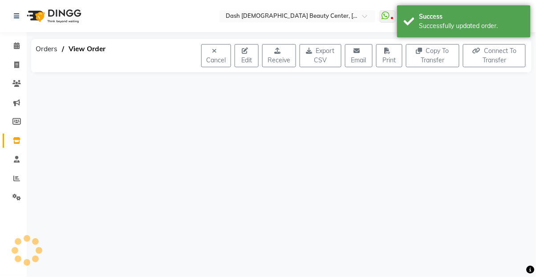
scroll to position [0, 0]
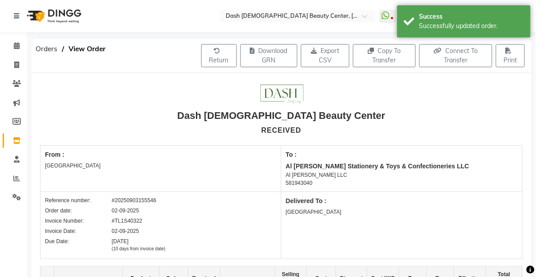
click at [52, 48] on span "Orders" at bounding box center [46, 49] width 31 height 16
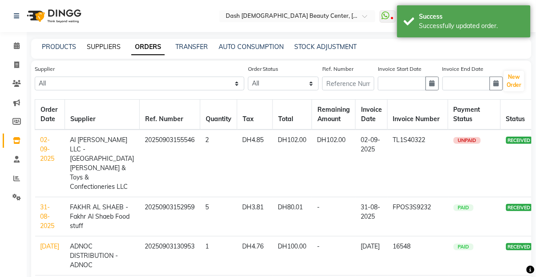
click at [108, 49] on link "SUPPLIERS" at bounding box center [104, 47] width 34 height 8
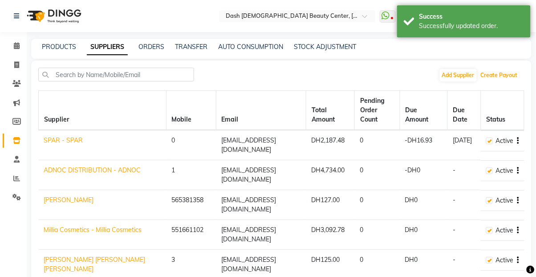
click at [508, 69] on button "Create Payout" at bounding box center [498, 75] width 41 height 12
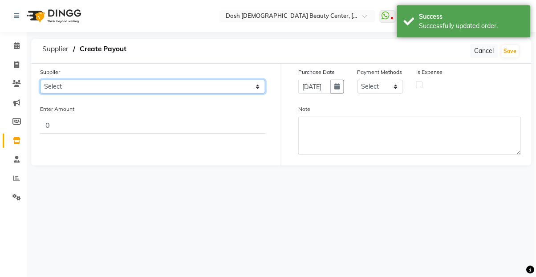
click at [153, 89] on select "Select SPAR - SPAR ADNOC DISTRIBUTION - ADNOC [PERSON_NAME] Millia Cosmetics - …" at bounding box center [152, 87] width 225 height 14
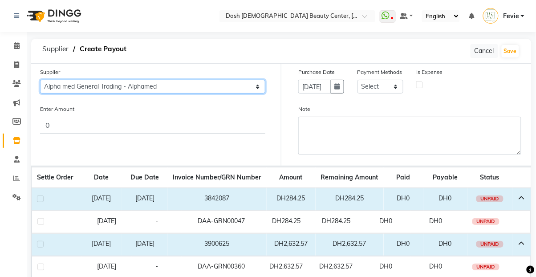
select select "4980"
click at [40, 80] on select "Select SPAR - SPAR ADNOC DISTRIBUTION - ADNOC [PERSON_NAME] Millia Cosmetics - …" at bounding box center [152, 87] width 225 height 14
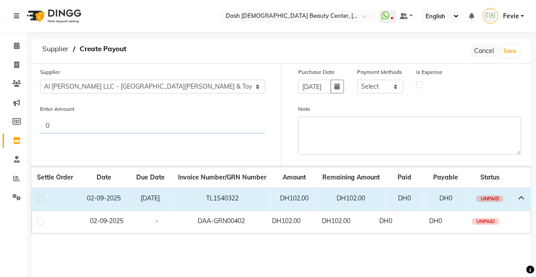
click at [161, 128] on input "0" at bounding box center [152, 125] width 225 height 17
type input "102"
click at [40, 198] on label at bounding box center [40, 198] width 7 height 7
click at [40, 198] on input "checkbox" at bounding box center [40, 199] width 6 height 6
checkbox input "true"
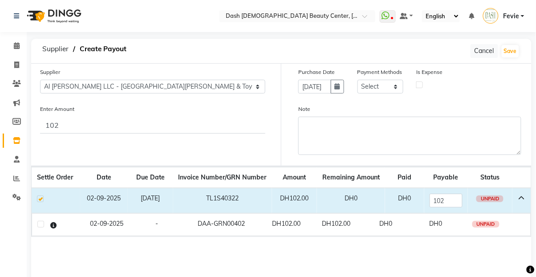
click at [333, 85] on button "button" at bounding box center [337, 87] width 13 height 14
select select "9"
select select "2025"
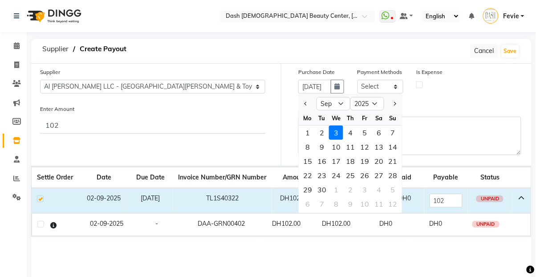
click at [316, 128] on div "2" at bounding box center [321, 132] width 14 height 14
type input "02-09-2025"
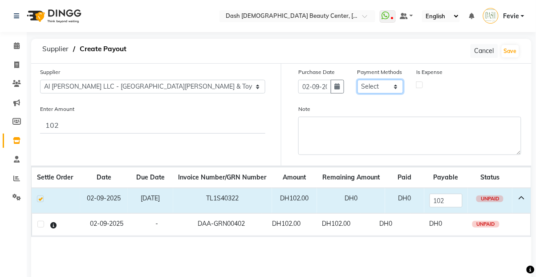
click at [379, 85] on select "Select CASH CARD ONLINE On Account Wallet Package Prepaid Gift Card" at bounding box center [380, 87] width 46 height 14
select select "62"
click at [357, 80] on select "Select CASH CARD ONLINE On Account Wallet Package Prepaid Gift Card" at bounding box center [380, 87] width 46 height 14
click at [419, 85] on label at bounding box center [419, 84] width 7 height 7
click at [419, 85] on input "checkbox" at bounding box center [419, 84] width 6 height 6
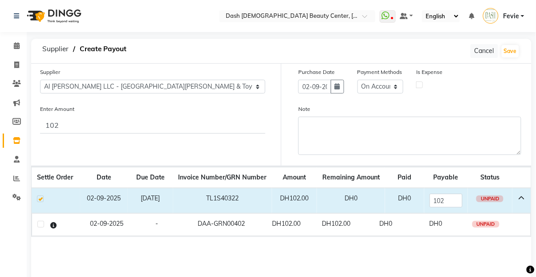
checkbox input "true"
select select "7495"
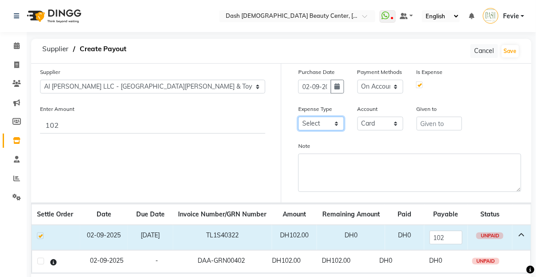
click at [327, 124] on select "Select Advance Salary Bank charges Car maintenance Cash transfer to bank Cash t…" at bounding box center [321, 124] width 46 height 14
select select "10"
click at [298, 117] on select "Select Advance Salary Bank charges Car maintenance Cash transfer to bank Cash t…" at bounding box center [321, 124] width 46 height 14
click at [431, 124] on input "text" at bounding box center [439, 124] width 46 height 14
type input "Al Bushra"
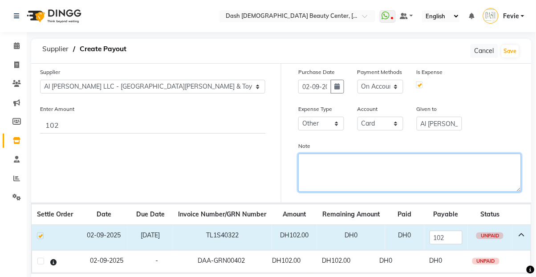
click at [380, 182] on textarea "Note" at bounding box center [409, 172] width 223 height 38
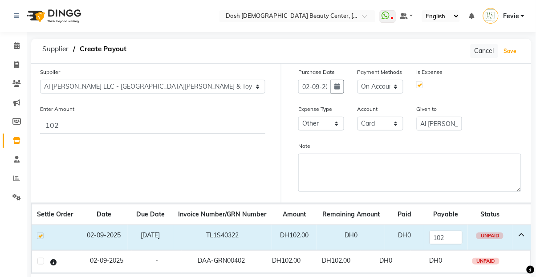
click at [502, 49] on button "Save" at bounding box center [509, 51] width 17 height 12
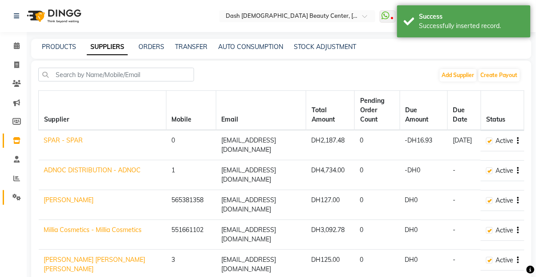
click at [20, 197] on icon at bounding box center [16, 197] width 8 height 7
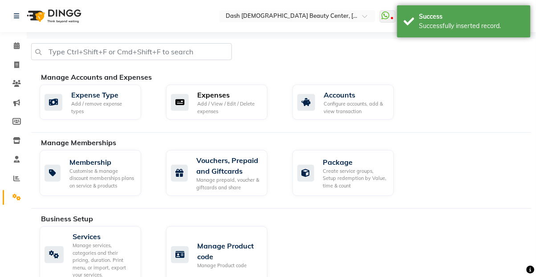
click at [243, 105] on div "Add / View / Edit / Delete expenses" at bounding box center [229, 107] width 63 height 15
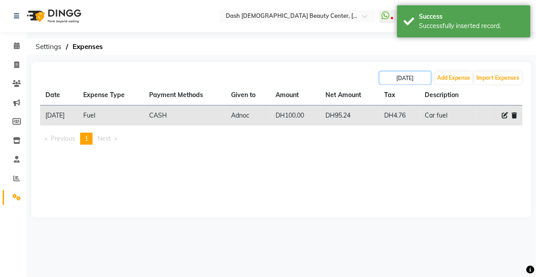
click at [404, 78] on input "[DATE]" at bounding box center [404, 78] width 51 height 12
select select "9"
select select "2025"
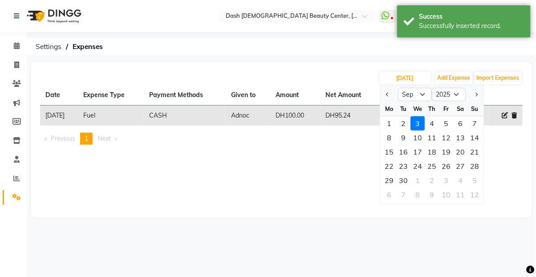
click at [401, 122] on div "2" at bounding box center [403, 123] width 14 height 14
type input "02-09-2025"
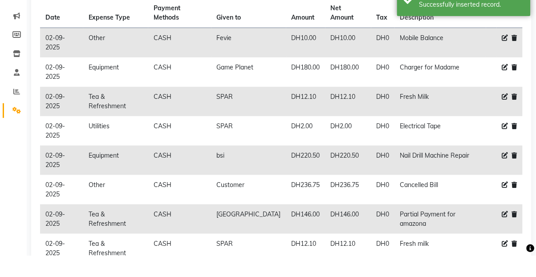
scroll to position [180, 0]
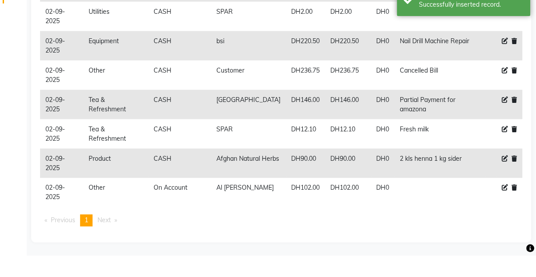
click at [504, 209] on icon at bounding box center [505, 209] width 6 height 6
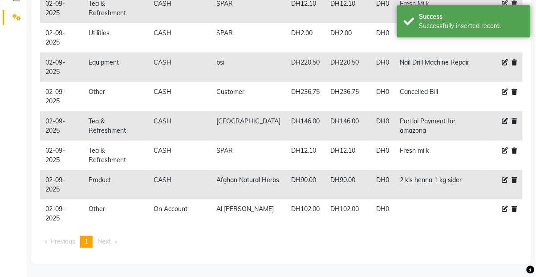
select select "10"
select select "62"
select select "7495"
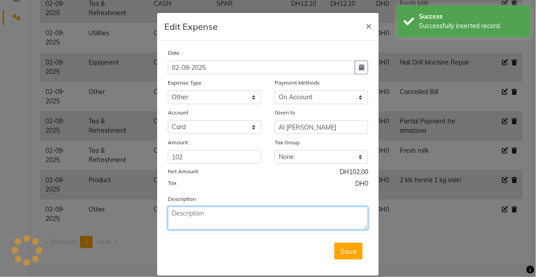
click at [273, 217] on textarea at bounding box center [268, 217] width 200 height 23
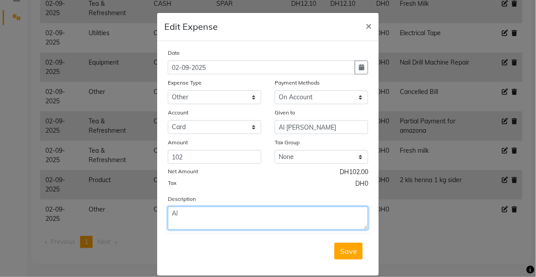
type textarea "A"
type textarea "H"
type textarea "I"
type textarea "Hi Ink"
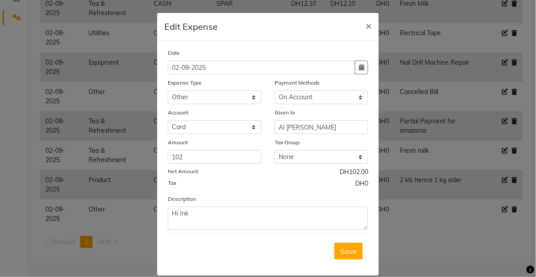
click at [346, 256] on button "Save" at bounding box center [348, 250] width 28 height 17
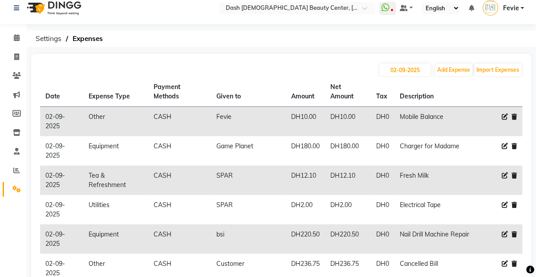
scroll to position [0, 0]
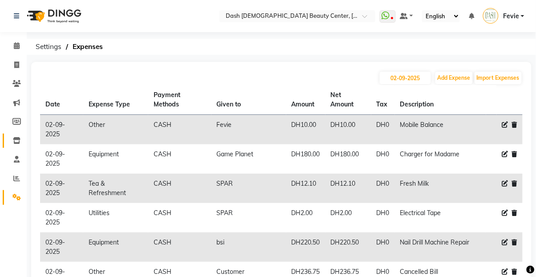
click at [16, 145] on link "Inventory" at bounding box center [13, 140] width 21 height 15
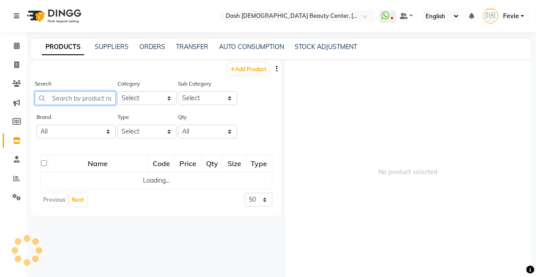
click at [83, 95] on input "text" at bounding box center [75, 98] width 81 height 14
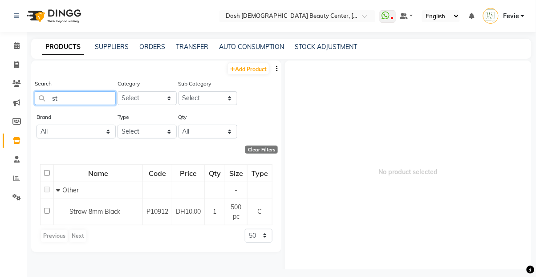
type input "s"
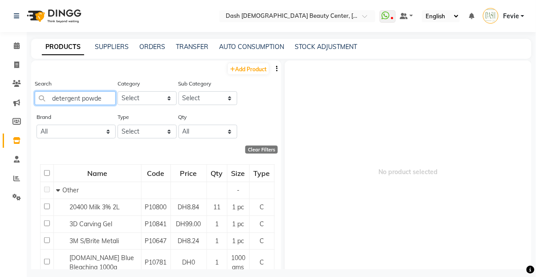
type input "detergent powder"
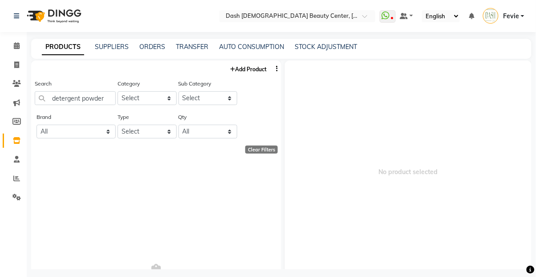
click at [250, 69] on link "Add Product" at bounding box center [248, 68] width 41 height 11
select select "true"
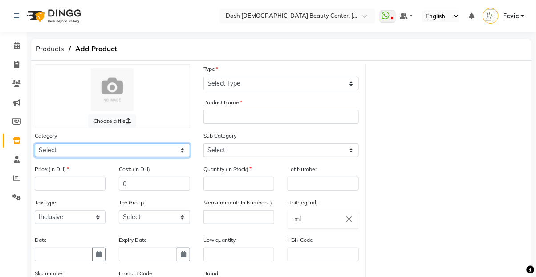
click at [125, 155] on select "Select Hair Skin Makeup Personal Care Appliances Beard Waxing Disposable Thread…" at bounding box center [112, 150] width 155 height 14
select select "1619101000"
click at [35, 143] on select "Select Hair Skin Makeup Personal Care Appliances Beard Waxing Disposable Thread…" at bounding box center [112, 150] width 155 height 14
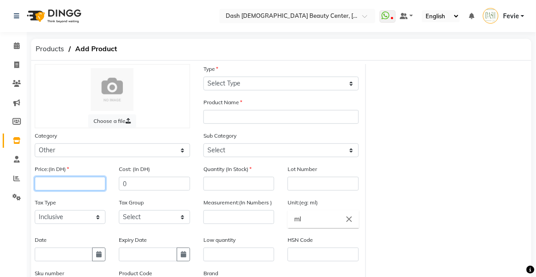
click at [85, 186] on input "number" at bounding box center [70, 184] width 71 height 14
type input "52"
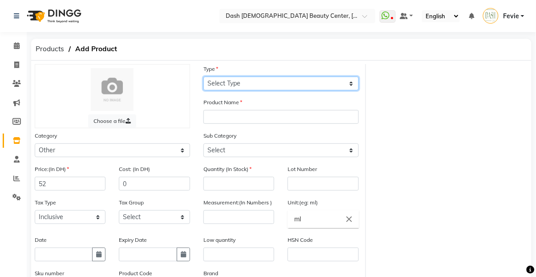
click at [280, 89] on select "Select Type Both Retail Consumable" at bounding box center [280, 84] width 155 height 14
select select "C"
click at [203, 77] on select "Select Type Both Retail Consumable" at bounding box center [280, 84] width 155 height 14
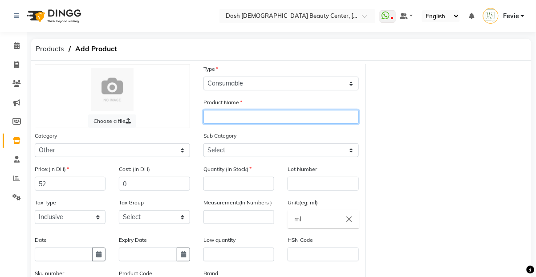
click at [298, 122] on input "text" at bounding box center [280, 117] width 155 height 14
type input "Detergent Powder white 25kg"
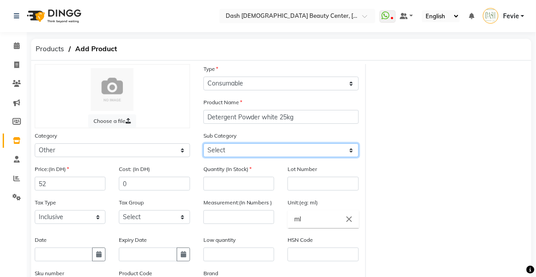
click at [300, 147] on select "Select Houskeeping Other" at bounding box center [280, 150] width 155 height 14
click at [435, 97] on div "Choose a file Type Select Type Both Retail Consumable Product Name Detergent Po…" at bounding box center [281, 205] width 506 height 282
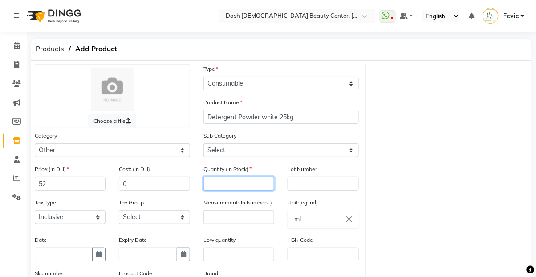
click at [256, 184] on input "number" at bounding box center [238, 184] width 71 height 14
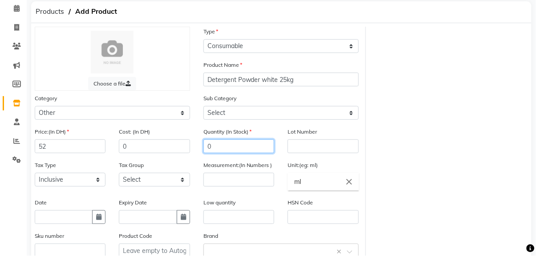
type input "0"
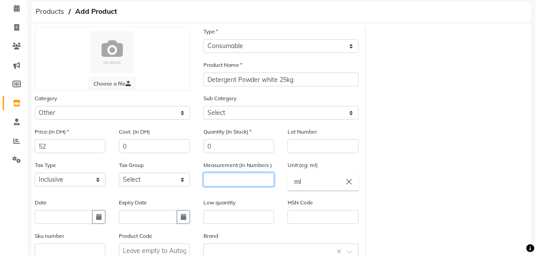
click at [244, 197] on input "number" at bounding box center [238, 201] width 71 height 14
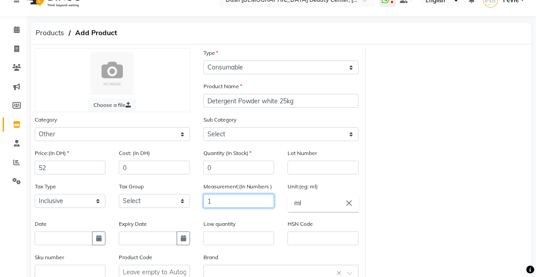
type input "1"
click at [350, 197] on input "ml" at bounding box center [322, 203] width 71 height 18
click at [349, 200] on icon "close" at bounding box center [349, 203] width 10 height 10
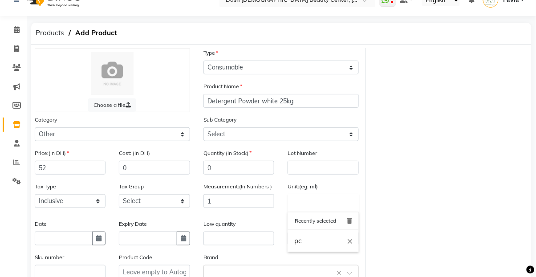
click at [325, 235] on link "pc" at bounding box center [322, 241] width 71 height 23
type input "pc"
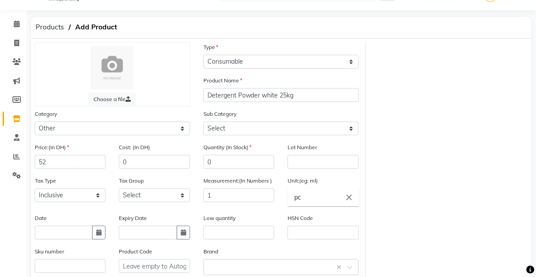
scroll to position [63, 0]
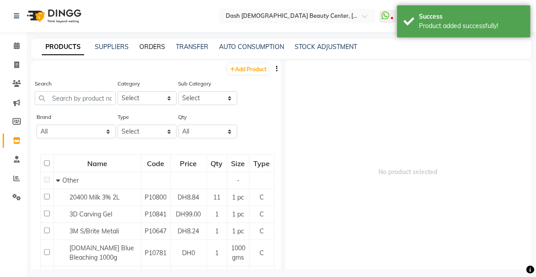
click at [158, 43] on link "ORDERS" at bounding box center [152, 47] width 26 height 8
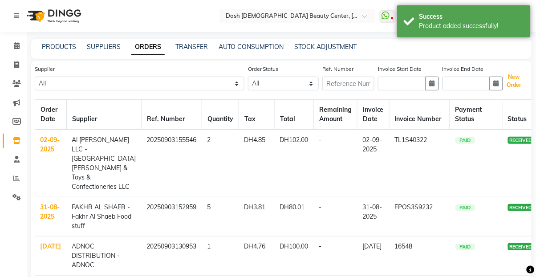
click at [511, 82] on button "New Order" at bounding box center [514, 81] width 20 height 20
select select "true"
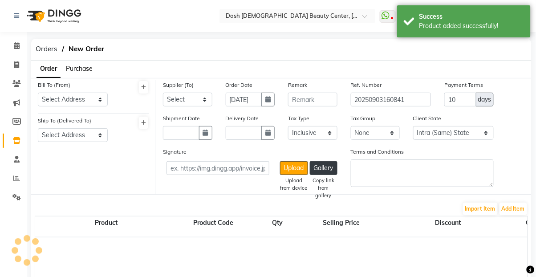
select select "3972"
click at [83, 94] on select "Select Address Shahbat Plaza" at bounding box center [73, 100] width 70 height 14
select select "1470"
click at [38, 93] on select "Select Address Shahbat Plaza" at bounding box center [73, 100] width 70 height 14
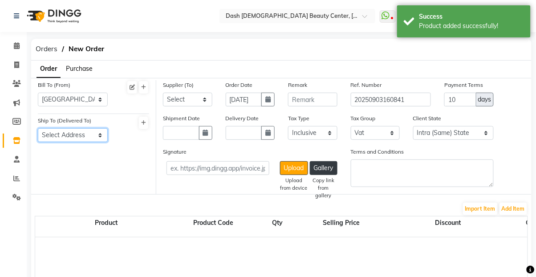
click at [88, 135] on select "Select Address Shahbat Plaza" at bounding box center [73, 135] width 70 height 14
select select "1471"
click at [38, 128] on select "Select Address Shahbat Plaza" at bounding box center [73, 135] width 70 height 14
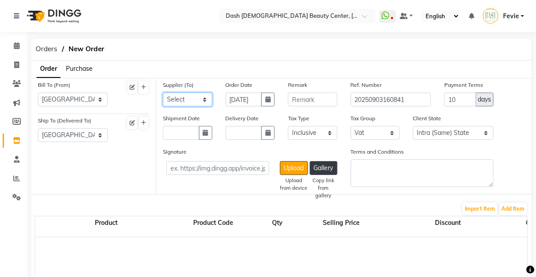
click at [189, 100] on select "Select SPAR - SPAR ADNOC DISTRIBUTION - ADNOC [PERSON_NAME] Millia Cosmetics - …" at bounding box center [187, 100] width 49 height 14
select select "5244"
click at [163, 93] on select "Select SPAR - SPAR ADNOC DISTRIBUTION - ADNOC [PERSON_NAME] Millia Cosmetics - …" at bounding box center [187, 100] width 49 height 14
click at [515, 208] on button "Add Item" at bounding box center [513, 208] width 28 height 12
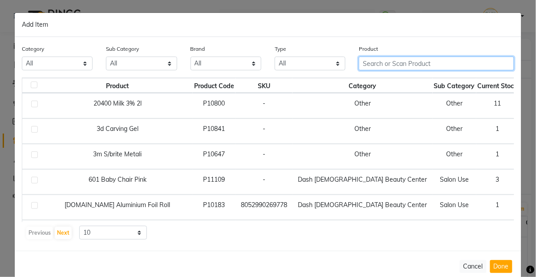
click at [407, 70] on input "text" at bounding box center [436, 63] width 155 height 14
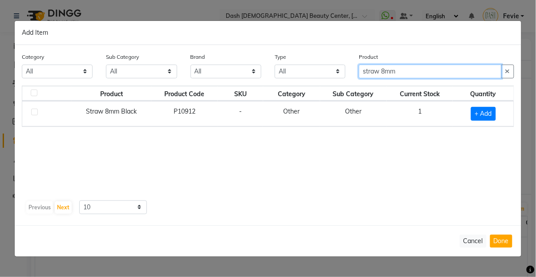
type input "straw 8mm"
click at [481, 121] on span "+ Add" at bounding box center [483, 114] width 25 height 14
checkbox input "true"
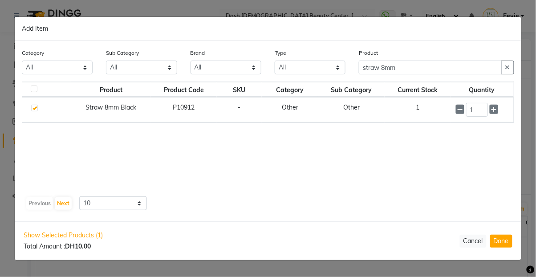
click at [496, 122] on td "1" at bounding box center [481, 109] width 63 height 25
click at [497, 114] on span at bounding box center [493, 109] width 8 height 9
click at [486, 117] on input "2" at bounding box center [477, 110] width 22 height 14
click at [488, 117] on input "2" at bounding box center [477, 110] width 22 height 14
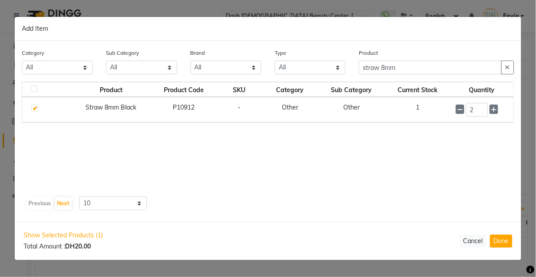
click at [494, 107] on icon at bounding box center [494, 109] width 6 height 6
type input "3"
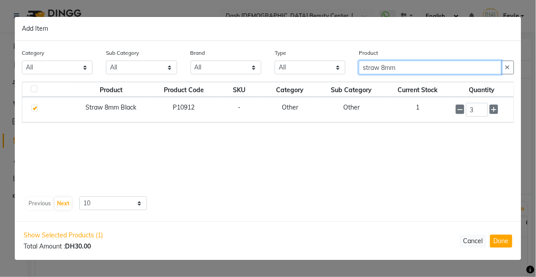
click at [454, 66] on input "straw 8mm" at bounding box center [430, 67] width 143 height 14
type input "s"
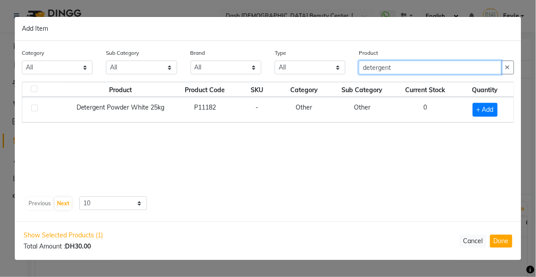
type input "detergent"
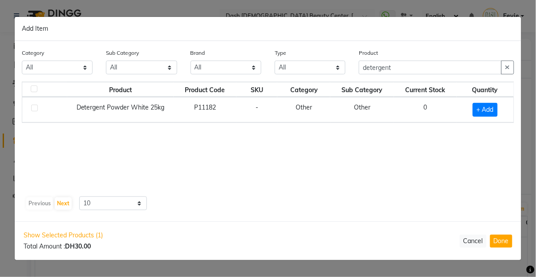
click at [485, 112] on span "+ Add" at bounding box center [484, 110] width 25 height 14
checkbox input "true"
click at [502, 62] on button "button" at bounding box center [507, 67] width 13 height 14
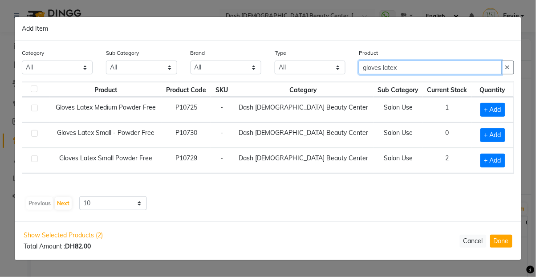
type input "gloves latex"
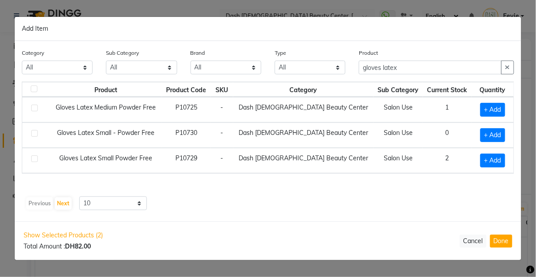
click at [492, 135] on span "+ Add" at bounding box center [492, 135] width 25 height 14
checkbox input "true"
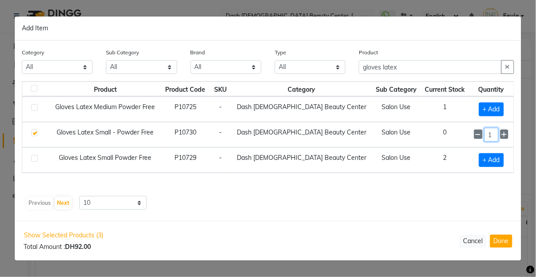
click at [484, 130] on input "1" at bounding box center [491, 135] width 14 height 14
type input "15"
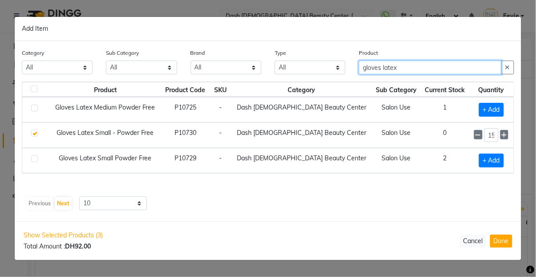
click at [432, 66] on input "gloves latex" at bounding box center [430, 67] width 143 height 14
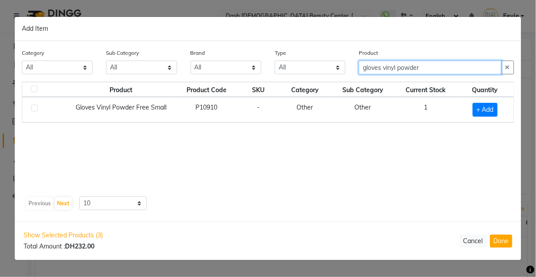
type input "gloves vinyl powder"
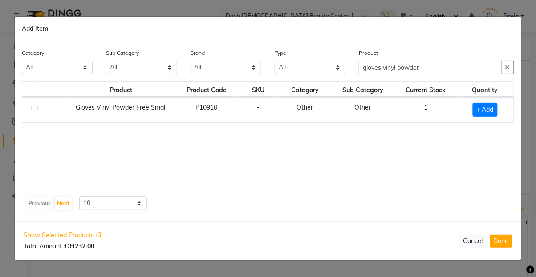
click at [484, 110] on span "+ Add" at bounding box center [484, 110] width 25 height 14
checkbox input "true"
click at [496, 107] on icon at bounding box center [496, 109] width 6 height 6
click at [494, 107] on icon at bounding box center [496, 109] width 6 height 6
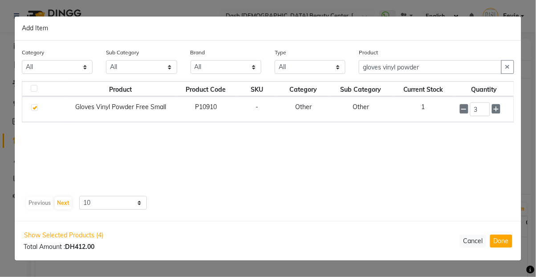
click at [494, 107] on icon at bounding box center [496, 109] width 6 height 6
click at [495, 107] on icon at bounding box center [496, 109] width 6 height 6
type input "5"
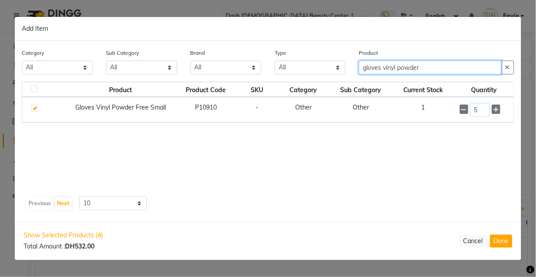
click at [452, 67] on input "gloves vinyl powder" at bounding box center [430, 67] width 143 height 14
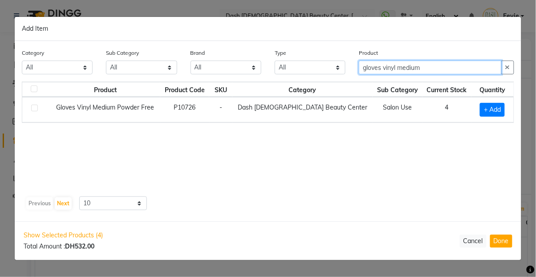
type input "gloves vinyl medium"
click at [487, 112] on span "+ Add" at bounding box center [492, 110] width 25 height 14
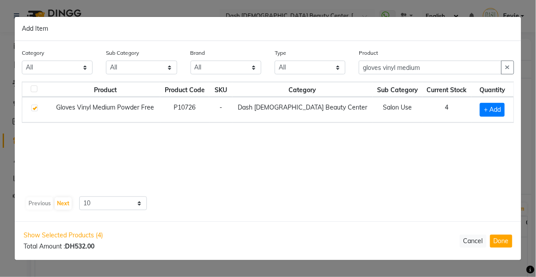
checkbox input "true"
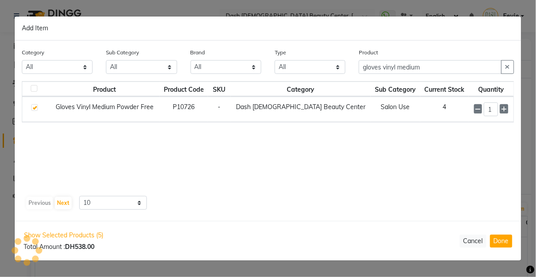
click at [501, 107] on icon at bounding box center [504, 109] width 6 height 6
click at [501, 109] on icon at bounding box center [504, 109] width 6 height 6
type input "3"
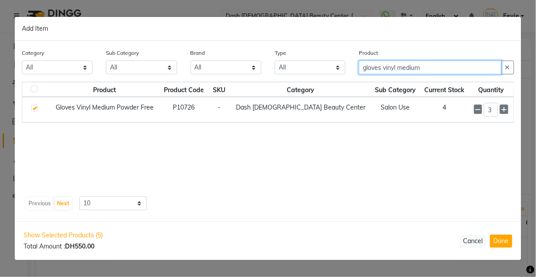
click at [447, 63] on input "gloves vinyl medium" at bounding box center [430, 67] width 143 height 14
type input "gloves latex medium"
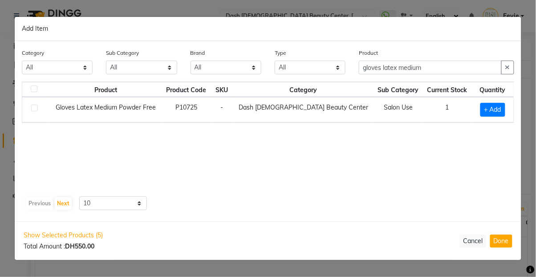
click at [488, 111] on span "+ Add" at bounding box center [492, 110] width 25 height 14
checkbox input "true"
click at [501, 109] on icon at bounding box center [504, 109] width 6 height 6
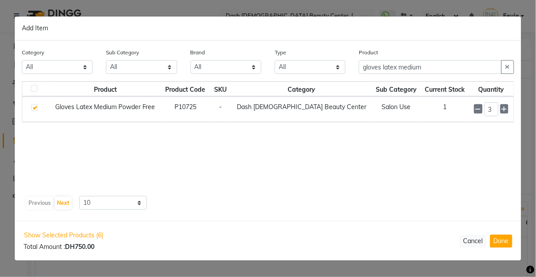
scroll to position [17, 0]
click at [501, 109] on icon at bounding box center [504, 109] width 6 height 6
type input "4"
click at [504, 243] on button "Done" at bounding box center [501, 240] width 22 height 13
select select "3972"
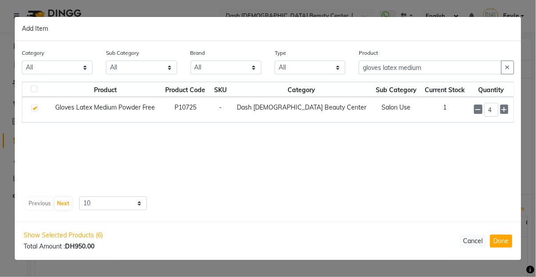
select select "3972"
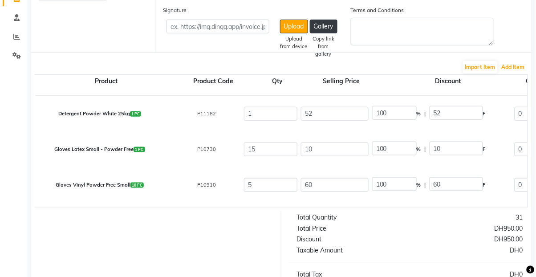
scroll to position [40, 0]
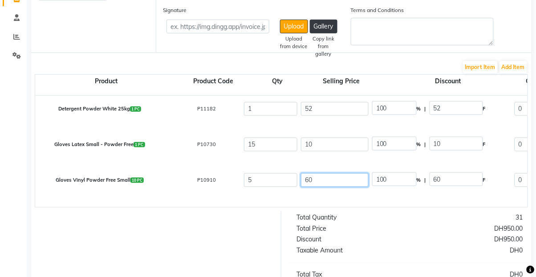
click at [343, 178] on input "60" at bounding box center [335, 180] width 68 height 14
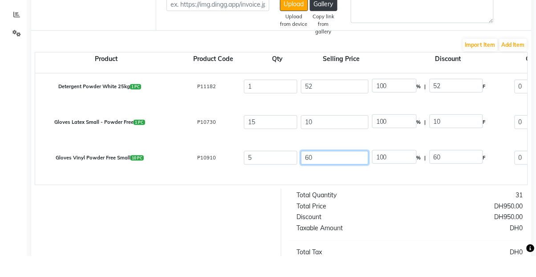
scroll to position [149, 0]
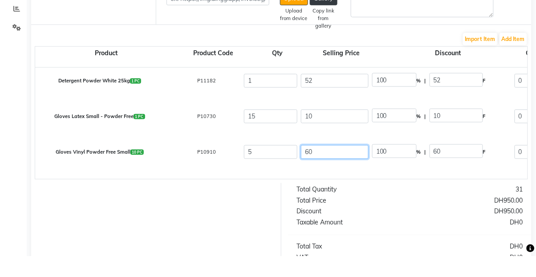
type input "6"
type input "1000"
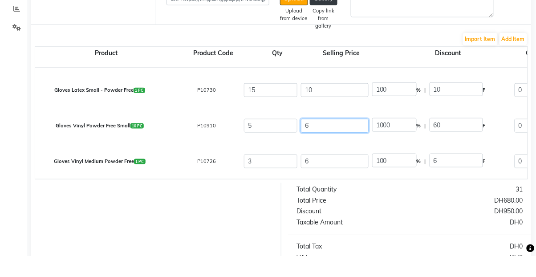
scroll to position [102, 0]
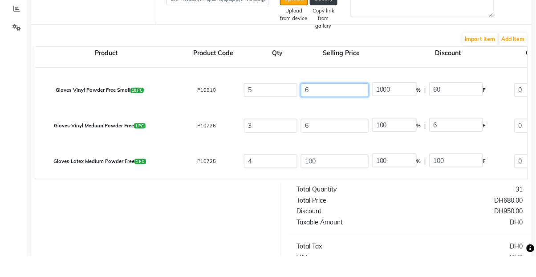
type input "6"
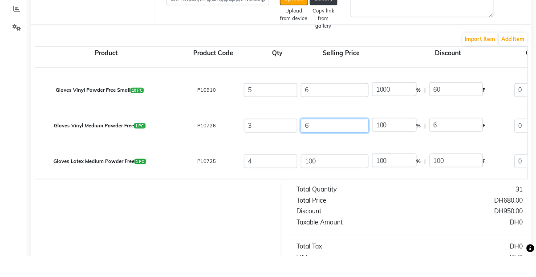
click at [337, 146] on input "6" at bounding box center [335, 147] width 68 height 14
type input "100"
type input "6"
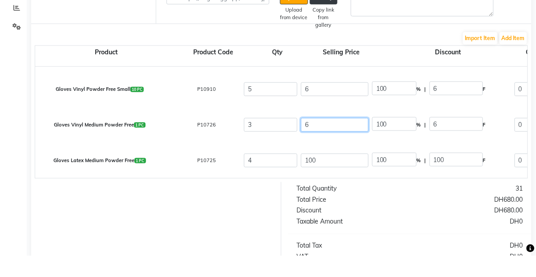
scroll to position [154, 0]
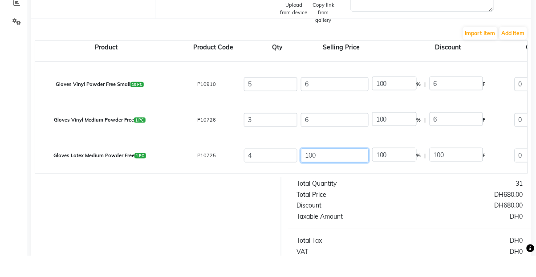
click at [351, 177] on input "100" at bounding box center [335, 177] width 68 height 14
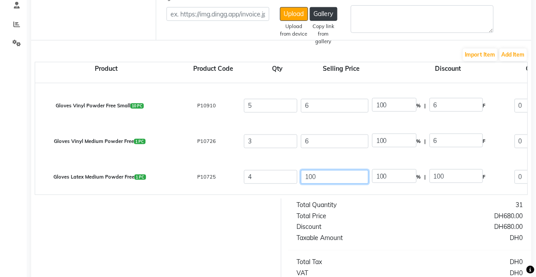
type input "10"
type input "1000"
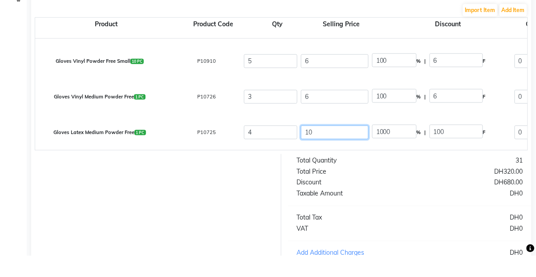
scroll to position [278, 0]
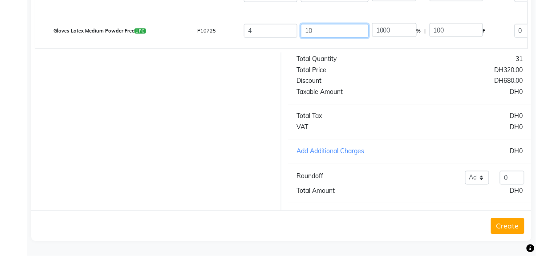
type input "10"
click at [233, 173] on div at bounding box center [152, 153] width 257 height 158
type input "100"
type input "10"
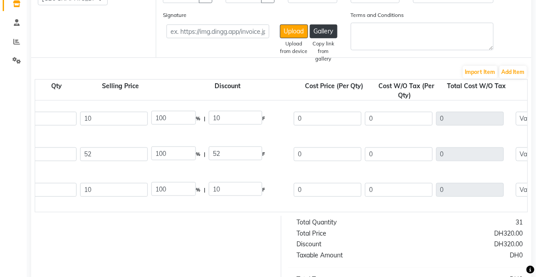
scroll to position [135, 0]
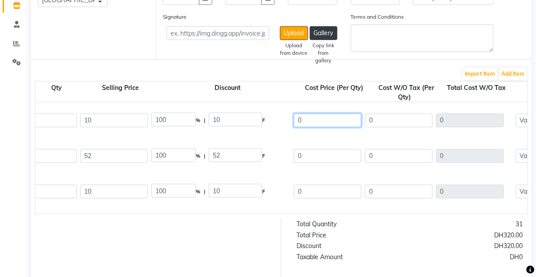
click at [327, 117] on input "0" at bounding box center [328, 120] width 68 height 14
type input "10"
click at [334, 154] on input "0" at bounding box center [328, 156] width 68 height 14
type input "0"
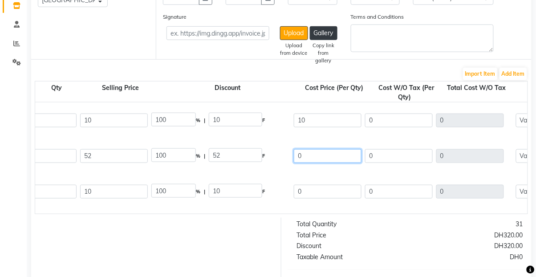
type input "9.52"
type input "28.56"
type input "1.43"
type input "29.99"
type input "52"
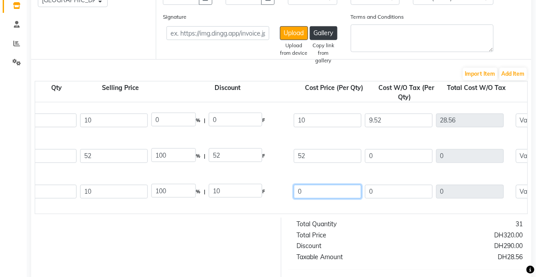
click at [326, 192] on input "0" at bounding box center [328, 192] width 68 height 14
type input "0"
type input "49.52"
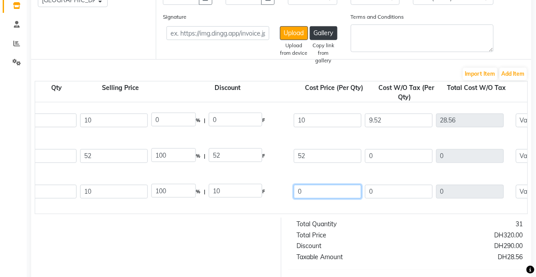
type input "2.48"
type input "52"
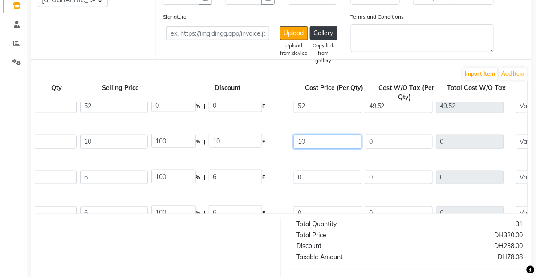
scroll to position [53, 0]
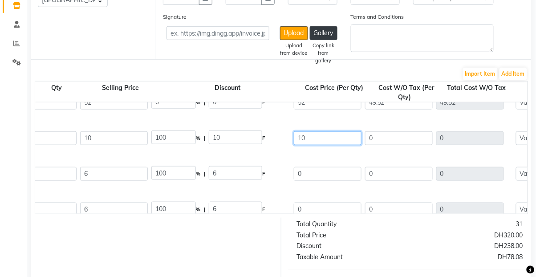
type input "10"
click at [336, 172] on input "0" at bounding box center [328, 174] width 68 height 14
type input "0"
type input "9.52"
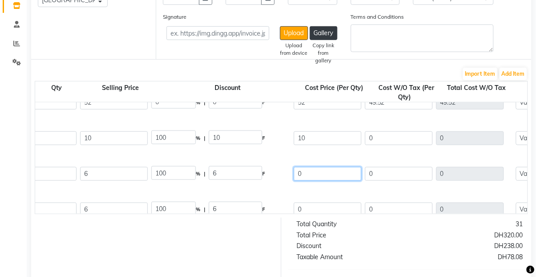
type input "142.8"
type input "7.14"
type input "149.94"
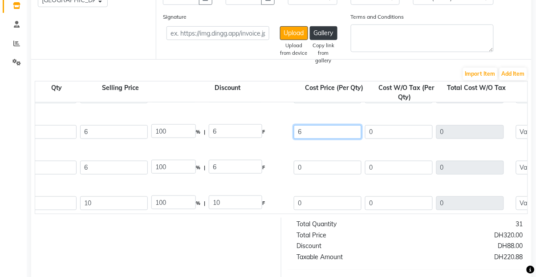
scroll to position [97, 0]
type input "6"
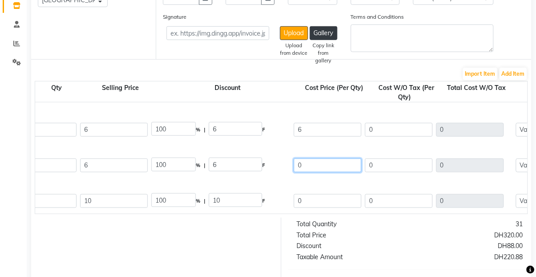
click at [328, 165] on input "0" at bounding box center [328, 165] width 68 height 14
type input "0"
type input "5.71"
type input "28.55"
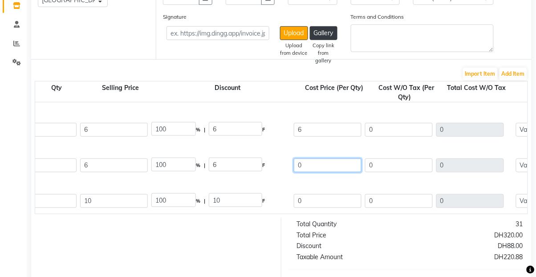
type input "1.43"
type input "29.98"
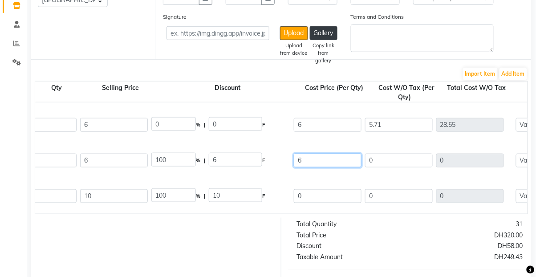
scroll to position [101, 0]
type input "6"
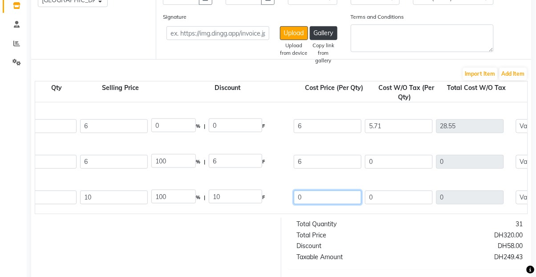
click at [323, 195] on input "0" at bounding box center [328, 197] width 68 height 14
type input "0"
type input "5.71"
type input "17.13"
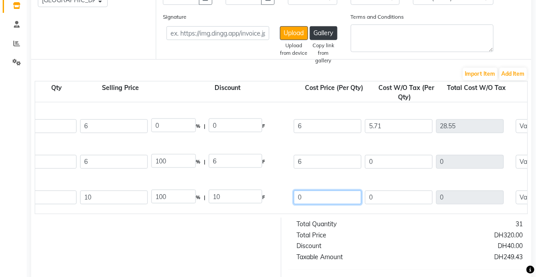
type input "0.86"
type input "17.99"
type input "10"
type input "0"
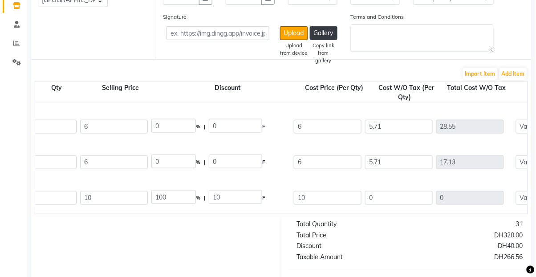
type input "0"
type input "9.52"
type input "38.08"
type input "1.9"
type input "39.98"
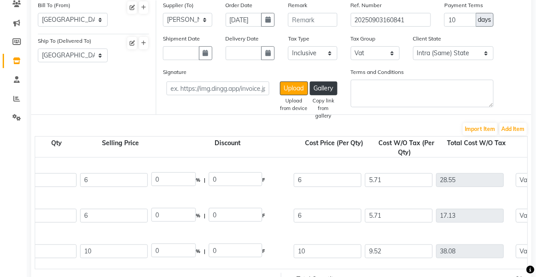
scroll to position [0, 0]
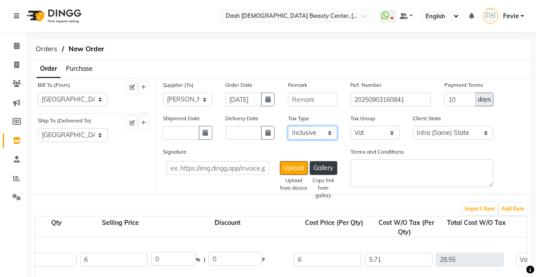
click at [317, 134] on select "Select Inclusive Exclusive" at bounding box center [312, 133] width 49 height 14
select select "false"
click at [288, 126] on select "Select Inclusive Exclusive" at bounding box center [312, 133] width 49 height 14
type input "10"
type input "30"
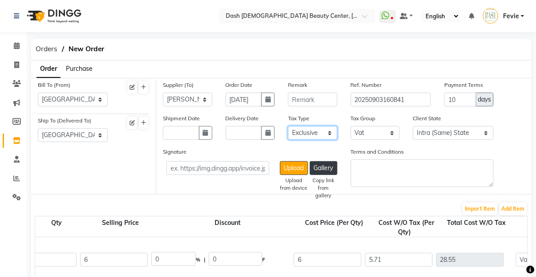
type input "1.5"
type input "31.5"
type input "52"
type input "2.6"
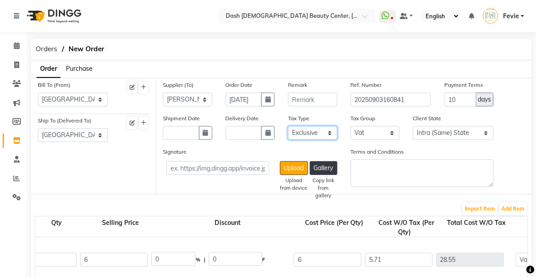
type input "54.6"
type input "10"
type input "150"
type input "7.5"
type input "157.5"
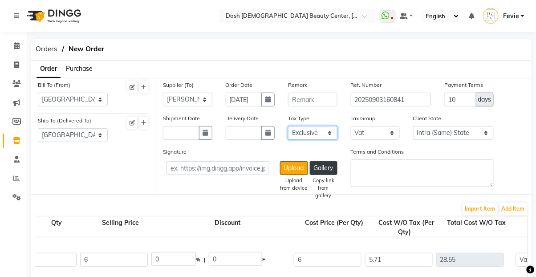
type input "6"
type input "30"
type input "1.5"
type input "31.5"
type input "6"
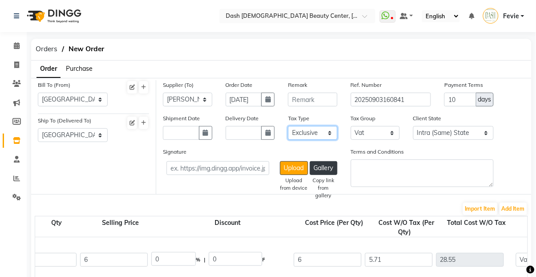
type input "18"
type input "0.9"
type input "18.9"
type input "10"
type input "40"
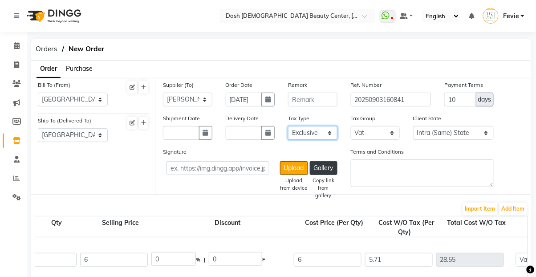
type input "2"
type input "42"
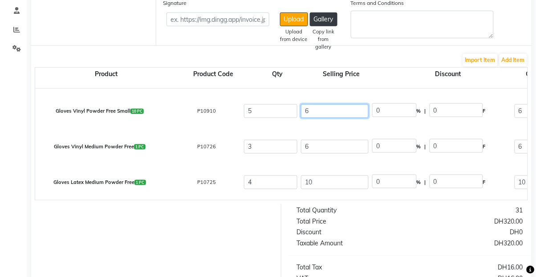
click at [336, 107] on input "6" at bounding box center [335, 111] width 68 height 14
click at [345, 152] on input "6" at bounding box center [335, 147] width 68 height 14
click at [347, 182] on input "10" at bounding box center [335, 182] width 68 height 14
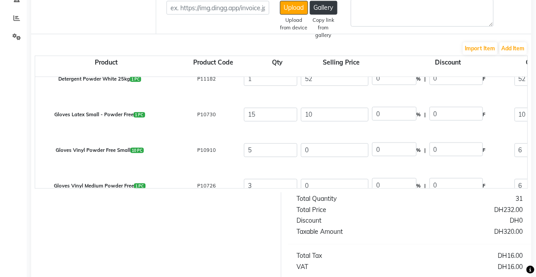
scroll to position [33, 0]
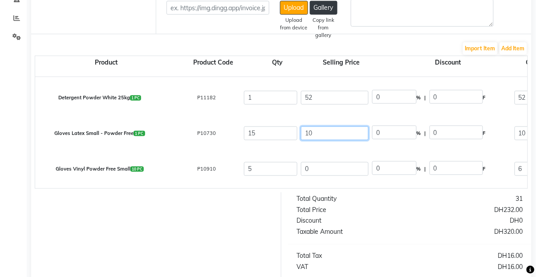
click at [339, 130] on input "10" at bounding box center [335, 133] width 68 height 14
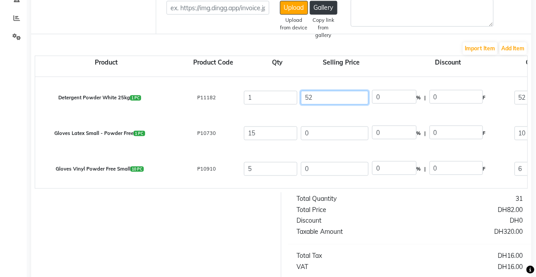
click at [340, 95] on input "52" at bounding box center [335, 98] width 68 height 14
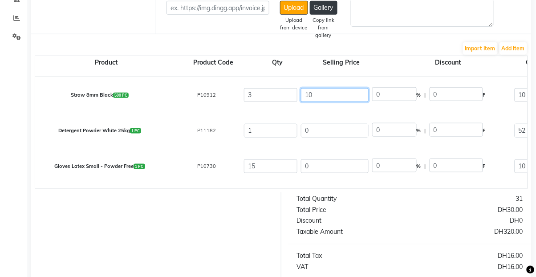
click at [341, 97] on input "10" at bounding box center [335, 95] width 68 height 14
click at [234, 240] on div at bounding box center [152, 271] width 257 height 158
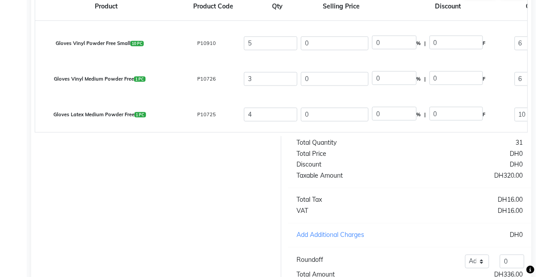
scroll to position [250, 0]
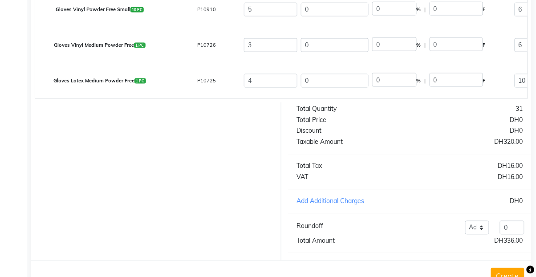
click at [510, 273] on button "Create" at bounding box center [507, 276] width 33 height 16
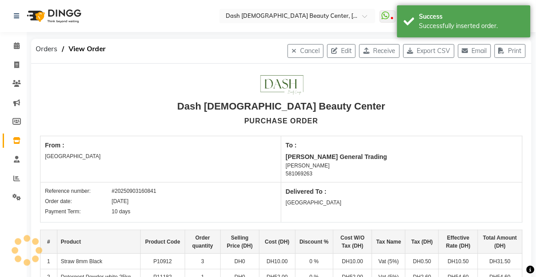
click at [379, 49] on button "Receive" at bounding box center [379, 51] width 40 height 14
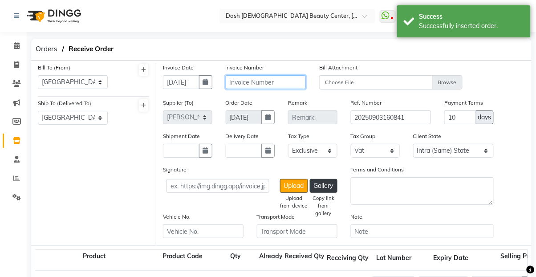
click at [276, 82] on input "text" at bounding box center [266, 82] width 81 height 14
click at [45, 50] on span "Orders" at bounding box center [46, 49] width 31 height 16
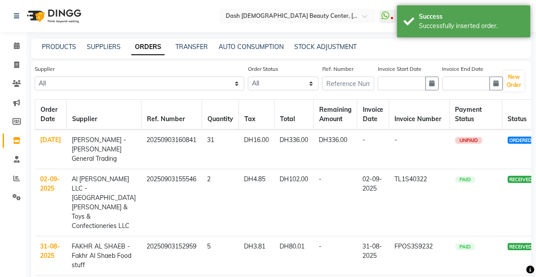
click at [48, 144] on link "[DATE]" at bounding box center [50, 140] width 21 height 8
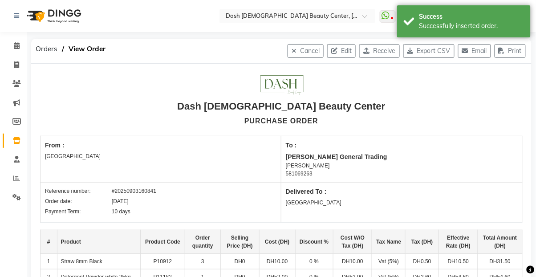
click at [338, 48] on button "Edit" at bounding box center [341, 51] width 28 height 14
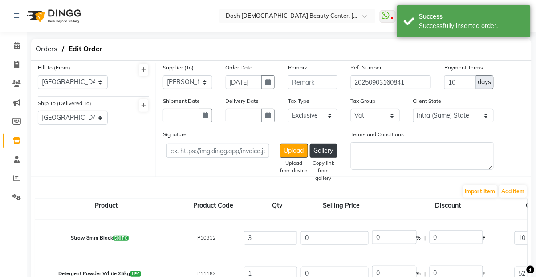
click at [261, 86] on button "button" at bounding box center [267, 82] width 13 height 14
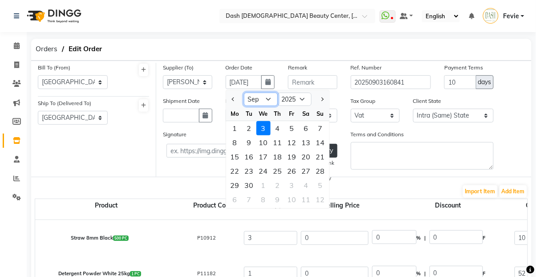
click at [263, 96] on select "Jan Feb Mar Apr May Jun [DATE] Aug Sep Oct Nov Dec" at bounding box center [261, 99] width 34 height 13
click at [244, 93] on select "Jan Feb Mar Apr May Jun [DATE] Aug Sep Oct Nov Dec" at bounding box center [261, 99] width 34 height 13
click at [317, 188] on div "31" at bounding box center [320, 185] width 14 height 14
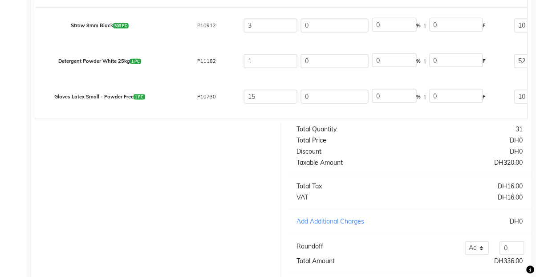
scroll to position [233, 0]
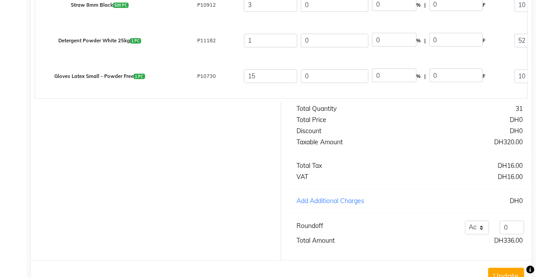
click at [508, 276] on button "Update" at bounding box center [506, 276] width 36 height 16
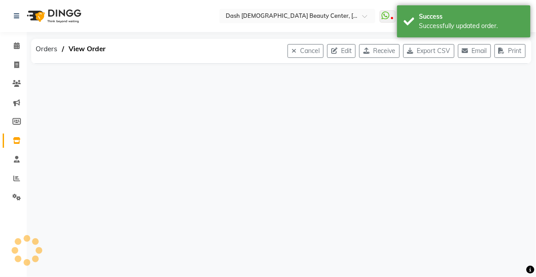
scroll to position [0, 0]
click at [375, 48] on button "Receive" at bounding box center [379, 51] width 40 height 14
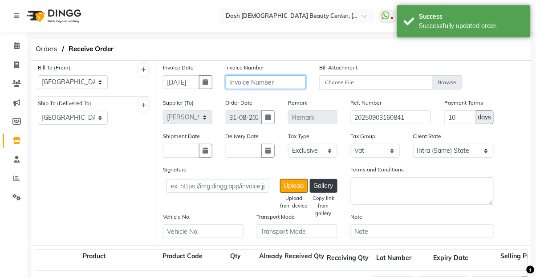
click at [276, 80] on input "text" at bounding box center [266, 82] width 81 height 14
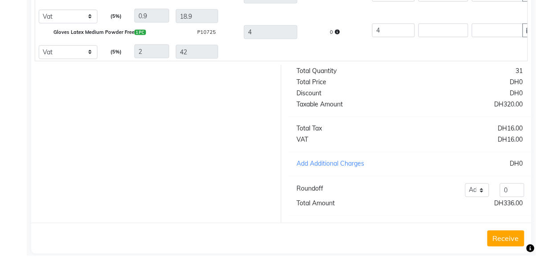
scroll to position [312, 0]
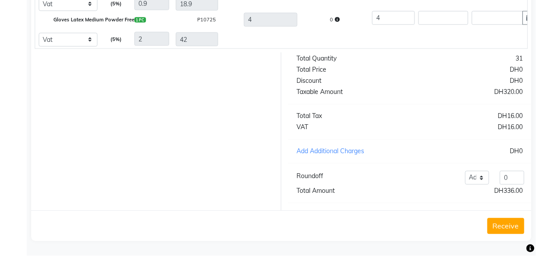
click at [508, 240] on button "Receive" at bounding box center [505, 247] width 37 height 16
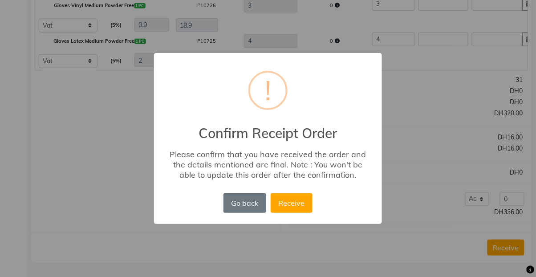
click at [295, 202] on button "Receive" at bounding box center [291, 203] width 42 height 20
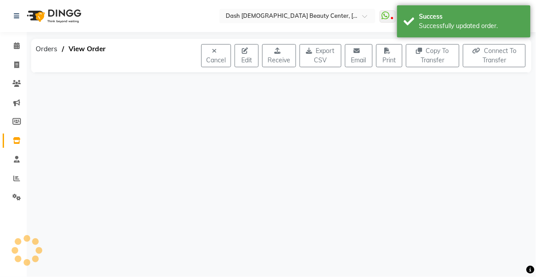
scroll to position [0, 0]
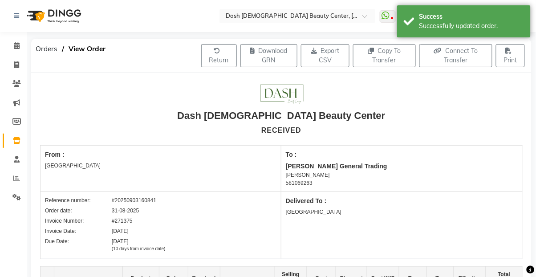
click at [45, 56] on span "Orders" at bounding box center [46, 49] width 31 height 16
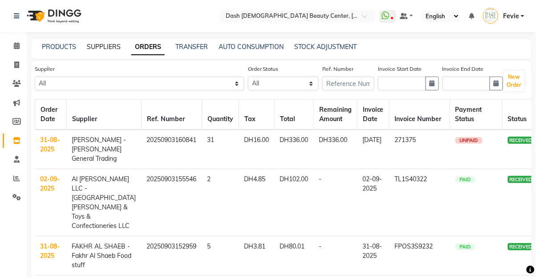
click at [116, 44] on link "SUPPLIERS" at bounding box center [104, 47] width 34 height 8
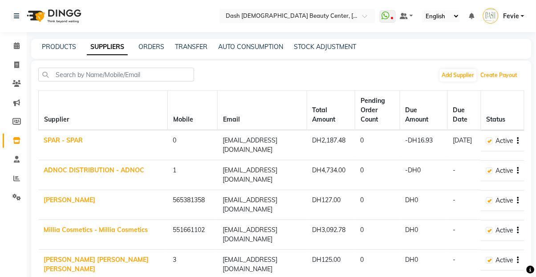
click at [508, 73] on button "Create Payout" at bounding box center [498, 75] width 41 height 12
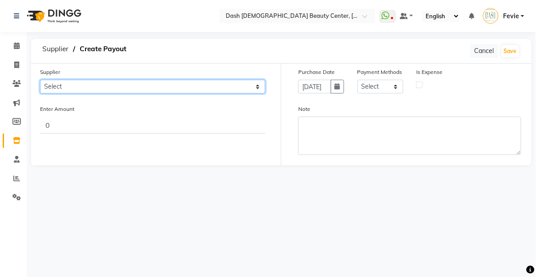
click at [161, 85] on select "Select SPAR - SPAR ADNOC DISTRIBUTION - ADNOC [PERSON_NAME] Millia Cosmetics - …" at bounding box center [152, 87] width 225 height 14
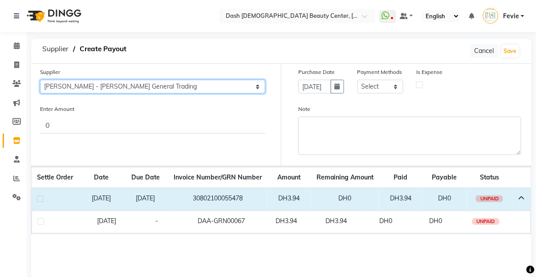
click at [40, 80] on select "Select SPAR - SPAR ADNOC DISTRIBUTION - ADNOC [PERSON_NAME] Millia Cosmetics - …" at bounding box center [152, 87] width 225 height 14
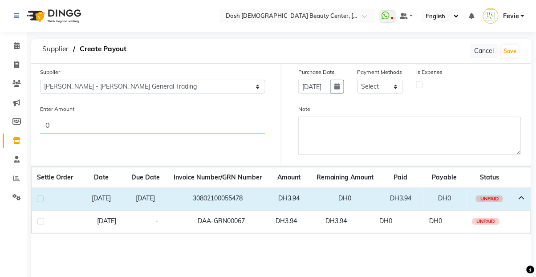
click at [58, 128] on input "0" at bounding box center [152, 125] width 225 height 17
click at [39, 200] on label at bounding box center [40, 198] width 7 height 7
click at [39, 200] on input "checkbox" at bounding box center [40, 199] width 6 height 6
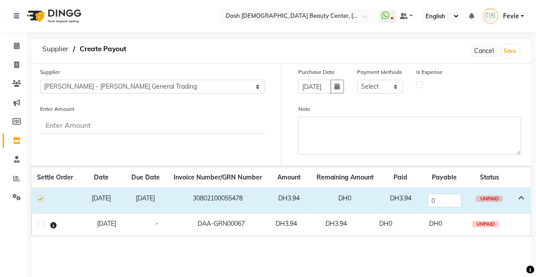
click at [38, 196] on label at bounding box center [40, 198] width 7 height 7
click at [38, 196] on input "checkbox" at bounding box center [40, 199] width 6 height 6
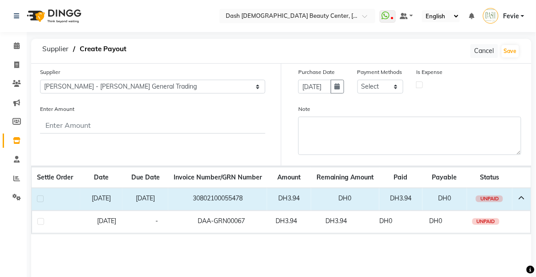
click at [64, 46] on span "Supplier" at bounding box center [55, 49] width 35 height 16
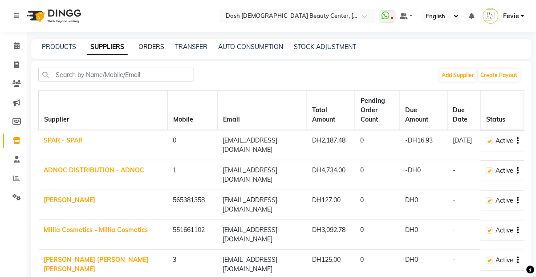
click at [153, 44] on link "ORDERS" at bounding box center [151, 47] width 26 height 8
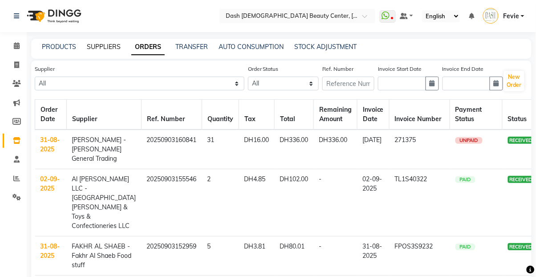
click at [103, 50] on link "SUPPLIERS" at bounding box center [104, 47] width 34 height 8
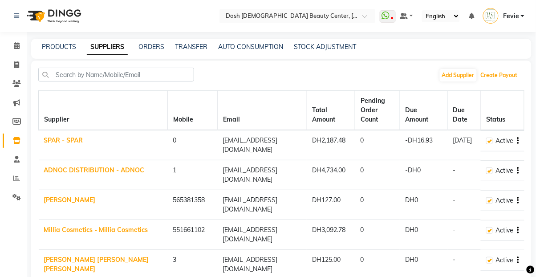
click at [501, 80] on button "Create Payout" at bounding box center [498, 75] width 41 height 12
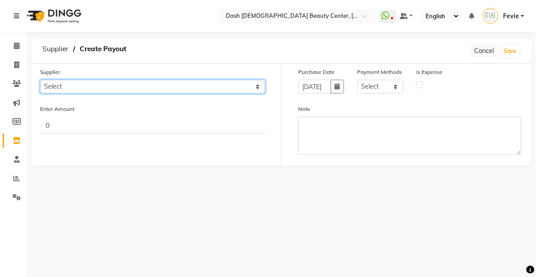
click at [220, 87] on select "Select SPAR - SPAR ADNOC DISTRIBUTION - ADNOC [PERSON_NAME] Millia Cosmetics - …" at bounding box center [152, 87] width 225 height 14
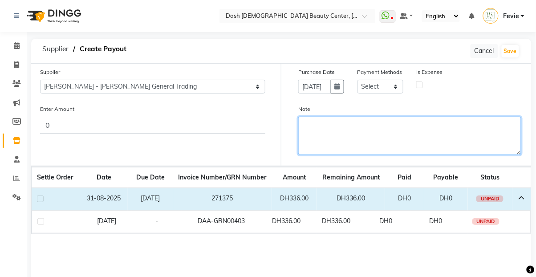
click at [427, 141] on textarea "Note" at bounding box center [409, 136] width 223 height 38
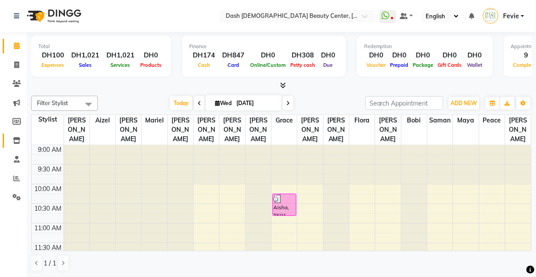
click at [17, 138] on icon at bounding box center [17, 140] width 8 height 7
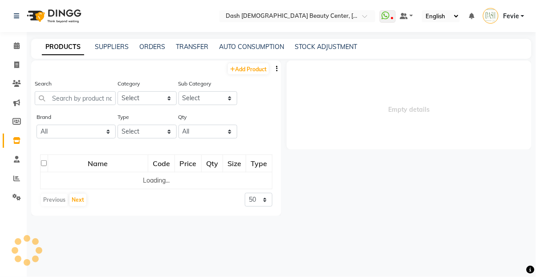
select select
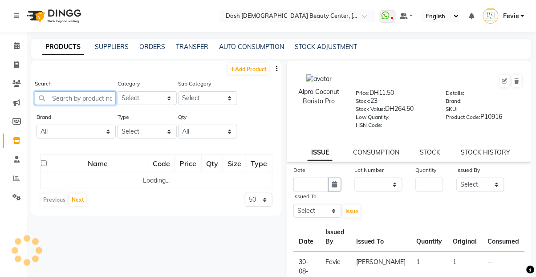
click at [69, 101] on input "text" at bounding box center [75, 98] width 81 height 14
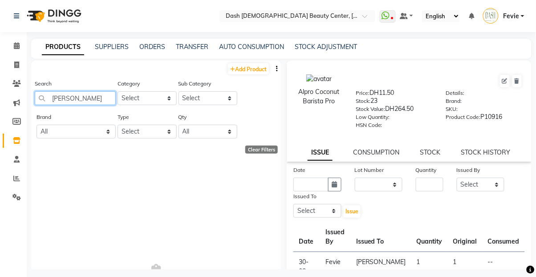
type input "[PERSON_NAME]"
click at [111, 56] on div "PRODUCTS SUPPLIERS ORDERS TRANSFER AUTO CONSUMPTION STOCK ADJUSTMENT" at bounding box center [281, 49] width 500 height 20
click at [127, 56] on div "PRODUCTS SUPPLIERS ORDERS TRANSFER AUTO CONSUMPTION STOCK ADJUSTMENT" at bounding box center [281, 49] width 500 height 20
click at [114, 38] on div "Select Location × Dash [DEMOGRAPHIC_DATA] Beauty Center, [GEOGRAPHIC_DATA] What…" at bounding box center [268, 141] width 536 height 282
click at [123, 48] on link "SUPPLIERS" at bounding box center [112, 47] width 34 height 8
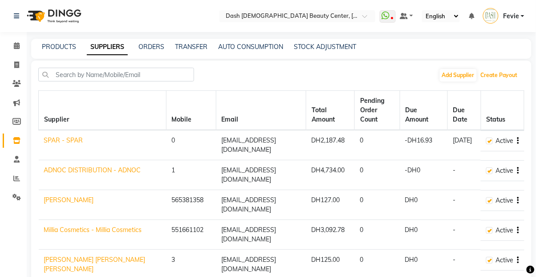
click at [501, 75] on button "Create Payout" at bounding box center [498, 75] width 41 height 12
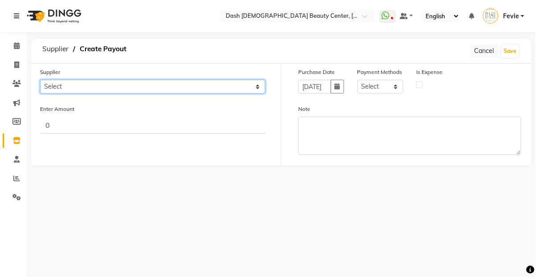
click at [199, 82] on select "Select SPAR - SPAR ADNOC DISTRIBUTION - ADNOC [PERSON_NAME] Millia Cosmetics - …" at bounding box center [152, 87] width 225 height 14
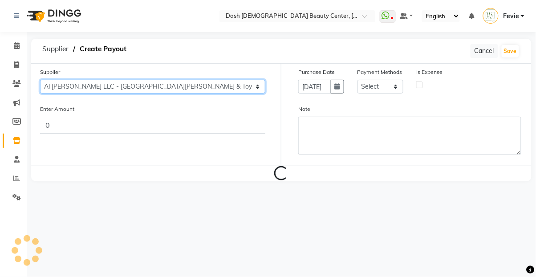
select select "5244"
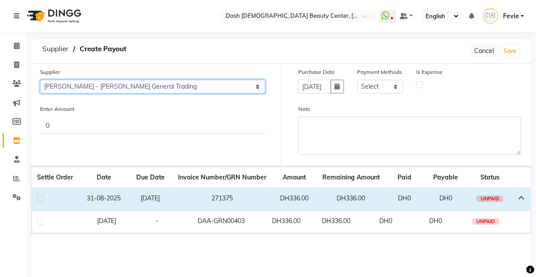
click at [40, 80] on select "Select SPAR - SPAR ADNOC DISTRIBUTION - ADNOC [PERSON_NAME] Millia Cosmetics - …" at bounding box center [152, 87] width 225 height 14
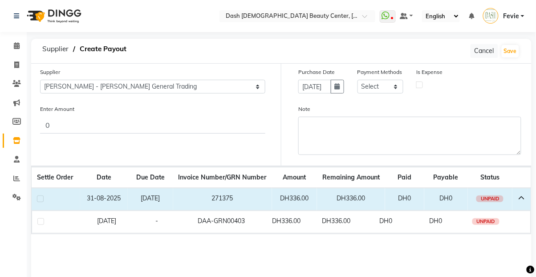
click at [41, 198] on label at bounding box center [40, 198] width 7 height 7
click at [41, 198] on input "checkbox" at bounding box center [40, 199] width 6 height 6
checkbox input "true"
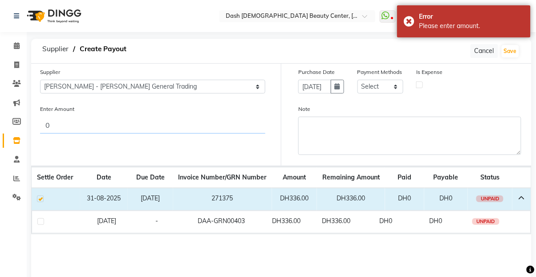
click at [60, 128] on input "0" at bounding box center [152, 125] width 225 height 17
type input "336"
click at [53, 194] on td at bounding box center [56, 199] width 48 height 23
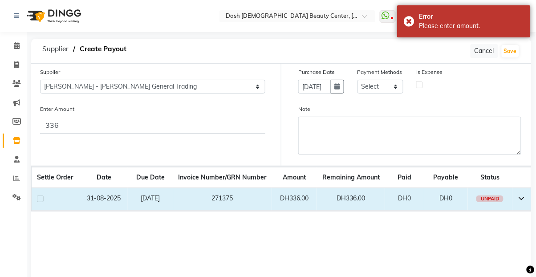
click at [42, 198] on label at bounding box center [40, 198] width 7 height 7
click at [42, 198] on input "checkbox" at bounding box center [40, 199] width 6 height 6
checkbox input "true"
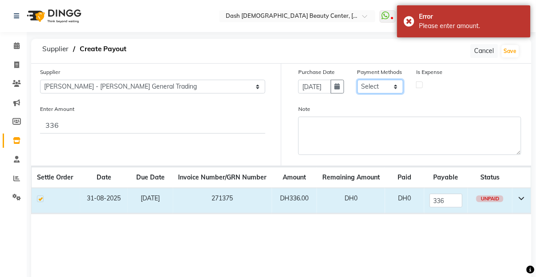
click at [382, 88] on select "Select CASH CARD ONLINE On Account Wallet Package Prepaid Gift Card" at bounding box center [380, 87] width 46 height 14
click at [332, 84] on button "button" at bounding box center [337, 87] width 13 height 14
select select "9"
select select "2025"
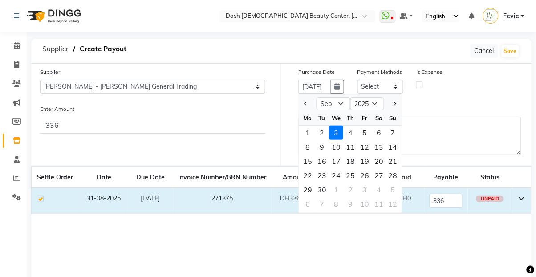
click at [331, 89] on button "button" at bounding box center [337, 87] width 13 height 14
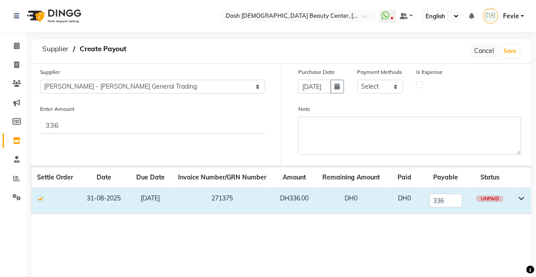
click at [335, 90] on button "button" at bounding box center [337, 87] width 13 height 14
select select "9"
select select "2025"
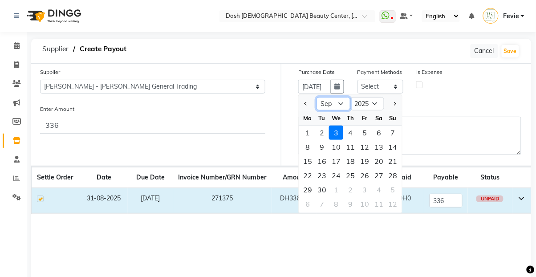
click at [336, 106] on select "Jan Feb Mar Apr May Jun [DATE] Aug Sep Oct Nov Dec" at bounding box center [333, 103] width 34 height 13
select select "8"
click at [316, 97] on select "Jan Feb Mar Apr May Jun [DATE] Aug Sep Oct Nov Dec" at bounding box center [333, 103] width 34 height 13
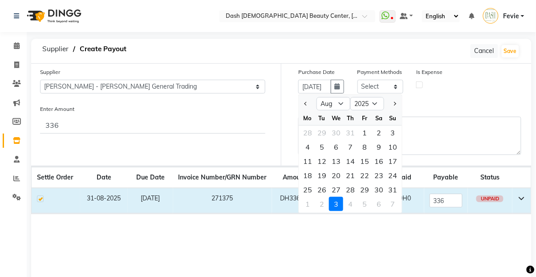
click at [393, 190] on div "31" at bounding box center [393, 189] width 14 height 14
type input "31-08-2025"
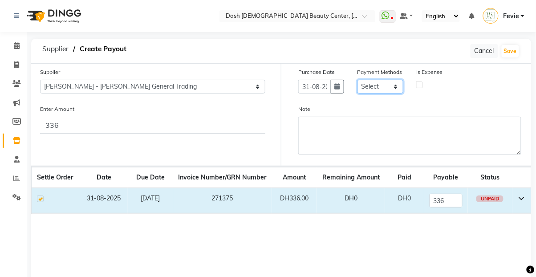
click at [378, 92] on select "Select CASH CARD ONLINE On Account Wallet Package Prepaid Gift Card" at bounding box center [380, 87] width 46 height 14
click at [357, 80] on select "Select CASH CARD ONLINE On Account Wallet Package Prepaid Gift Card" at bounding box center [380, 87] width 46 height 14
click at [377, 89] on select "Select CASH CARD ONLINE On Account Wallet Package Prepaid Gift Card" at bounding box center [380, 87] width 46 height 14
select select "62"
click at [357, 80] on select "Select CASH CARD ONLINE On Account Wallet Package Prepaid Gift Card" at bounding box center [380, 87] width 46 height 14
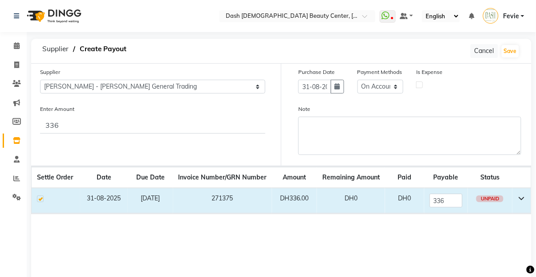
click at [419, 85] on label at bounding box center [419, 84] width 7 height 7
click at [419, 85] on input "checkbox" at bounding box center [419, 84] width 6 height 6
checkbox input "true"
select select "7495"
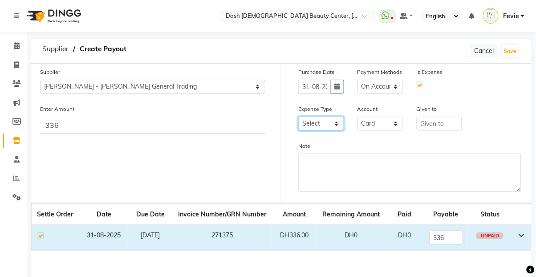
click at [326, 128] on select "Select Advance Salary Bank charges Car maintenance Cash transfer to bank Cash t…" at bounding box center [321, 124] width 46 height 14
select select "25"
click at [298, 117] on select "Select Advance Salary Bank charges Car maintenance Cash transfer to bank Cash t…" at bounding box center [321, 124] width 46 height 14
click at [337, 117] on select "Select Advance Salary Bank charges Car maintenance Cash transfer to bank Cash t…" at bounding box center [321, 124] width 46 height 14
click at [377, 123] on select "Select Card Tax Cash In Hand" at bounding box center [380, 124] width 46 height 14
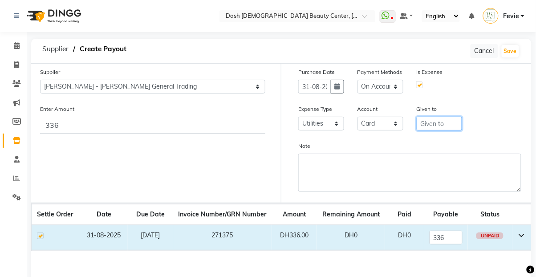
click at [442, 117] on input "text" at bounding box center [439, 124] width 46 height 14
type input "[PERSON_NAME]"
click at [510, 56] on button "Save" at bounding box center [509, 51] width 17 height 12
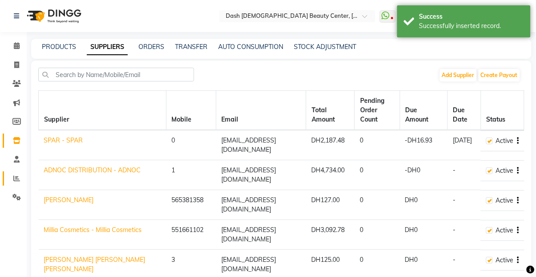
click at [13, 178] on span at bounding box center [17, 178] width 16 height 10
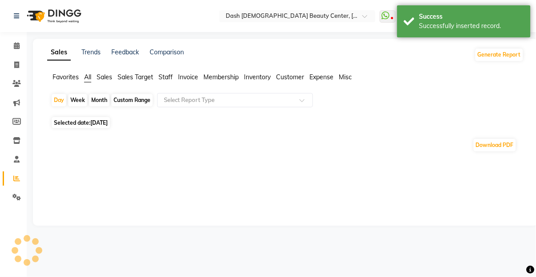
click at [235, 100] on input "text" at bounding box center [226, 100] width 128 height 9
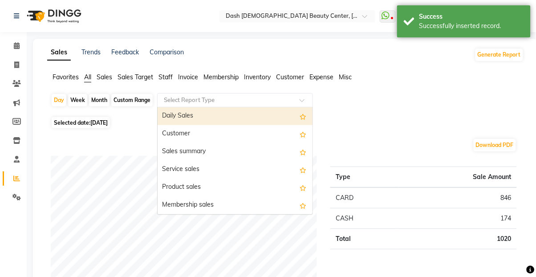
click at [20, 177] on span at bounding box center [17, 178] width 16 height 10
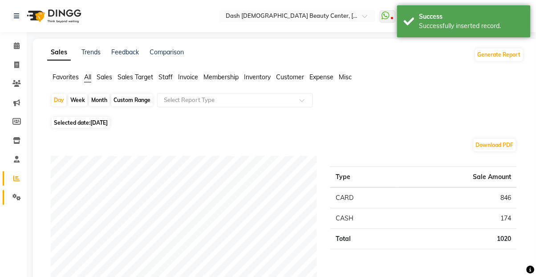
click at [15, 196] on icon at bounding box center [16, 197] width 8 height 7
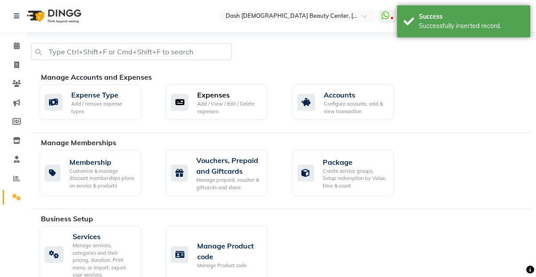
click at [252, 106] on div "Add / View / Edit / Delete expenses" at bounding box center [229, 107] width 63 height 15
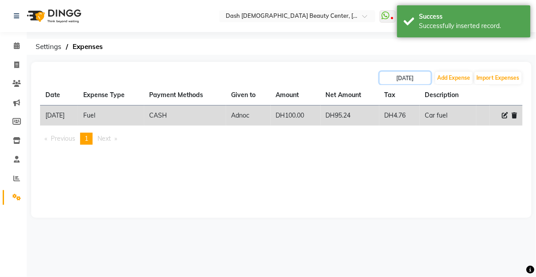
click at [409, 79] on input "[DATE]" at bounding box center [404, 78] width 51 height 12
select select "9"
select select "2025"
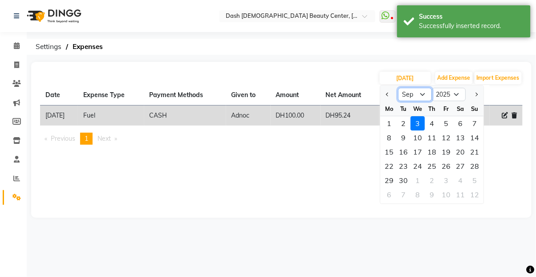
click at [415, 90] on select "Jan Feb Mar Apr May Jun [DATE] Aug Sep Oct Nov Dec" at bounding box center [415, 94] width 34 height 13
select select "8"
click at [398, 88] on select "Jan Feb Mar Apr May Jun [DATE] Aug Sep Oct Nov Dec" at bounding box center [415, 94] width 34 height 13
click at [478, 181] on div "31" at bounding box center [475, 180] width 14 height 14
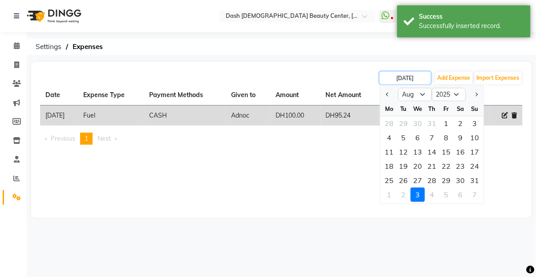
type input "31-08-2025"
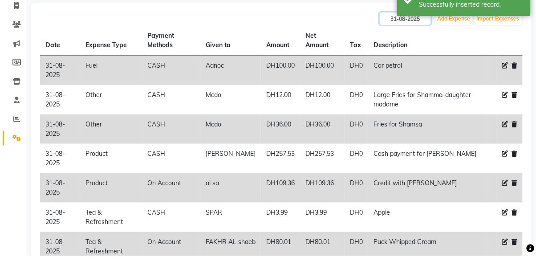
scroll to position [121, 0]
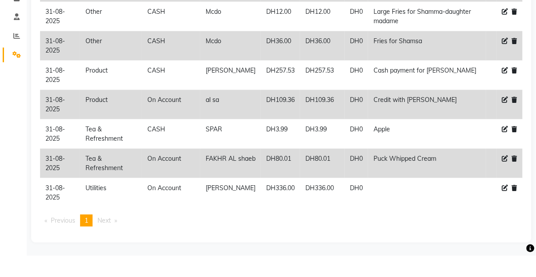
click at [504, 211] on icon at bounding box center [505, 209] width 6 height 6
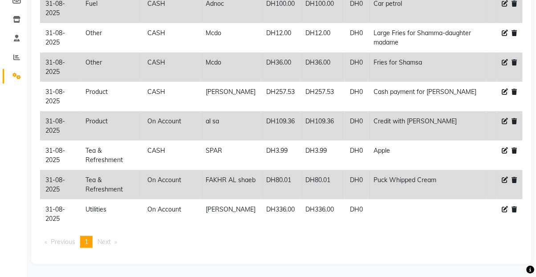
select select "25"
select select "62"
select select "7495"
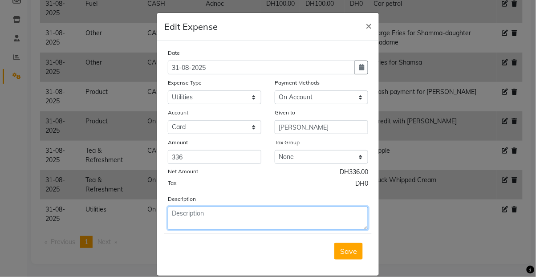
click at [254, 217] on textarea at bounding box center [268, 217] width 200 height 23
type textarea "Gloves for Staffs"
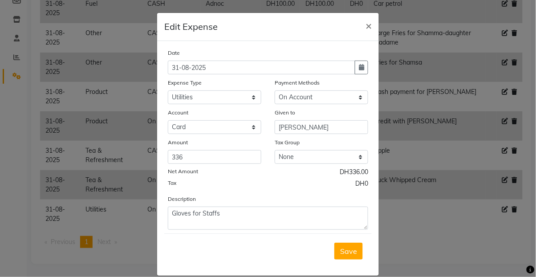
click at [347, 252] on span "Save" at bounding box center [348, 250] width 17 height 9
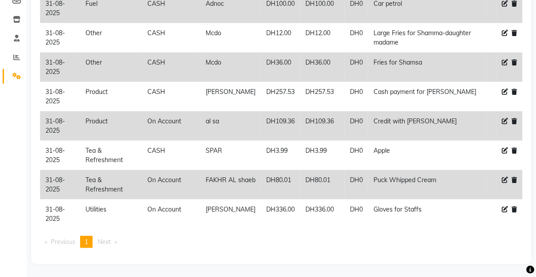
scroll to position [0, 0]
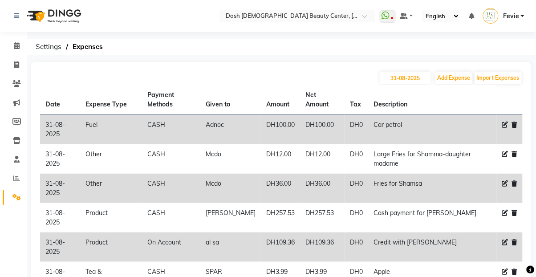
click at [48, 54] on span "Settings" at bounding box center [48, 47] width 35 height 16
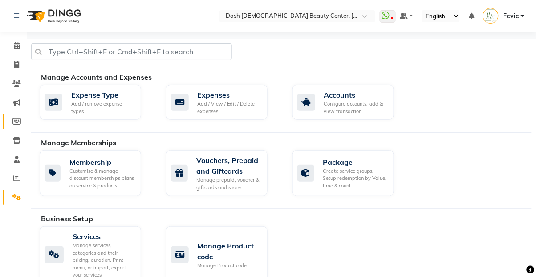
click at [20, 127] on link "Members" at bounding box center [13, 121] width 21 height 15
select select
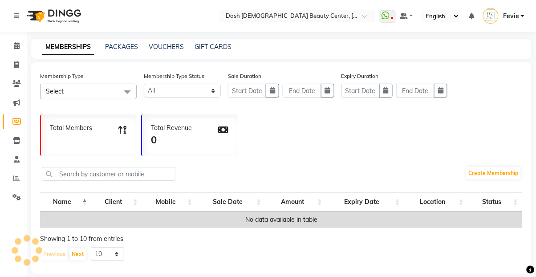
click at [19, 147] on link "Inventory" at bounding box center [13, 140] width 21 height 15
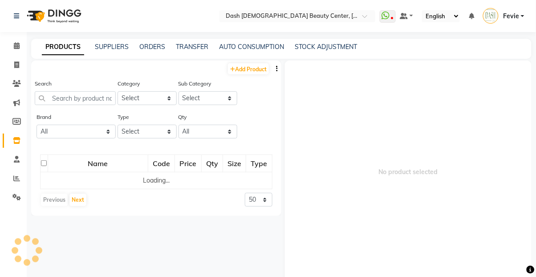
click at [129, 36] on div "Select Location × Dash [DEMOGRAPHIC_DATA] Beauty Center, [GEOGRAPHIC_DATA] What…" at bounding box center [268, 148] width 536 height 296
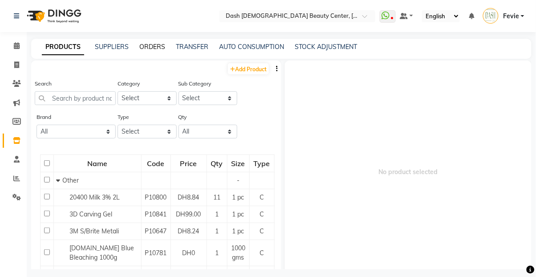
click at [152, 45] on link "ORDERS" at bounding box center [152, 47] width 26 height 8
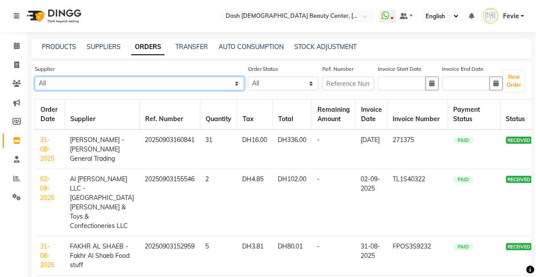
click at [134, 80] on select "All SPAR - SPAR ADNOC DISTRIBUTION - ADNOC [PERSON_NAME] Millia Cosmetics - Mil…" at bounding box center [140, 84] width 210 height 14
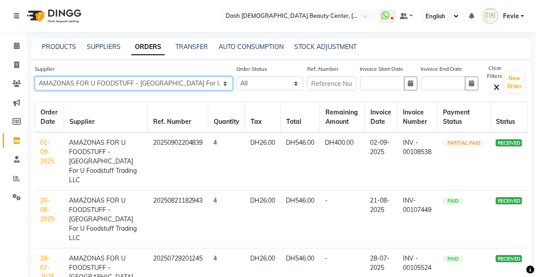
click at [35, 77] on select "All SPAR - SPAR ADNOC DISTRIBUTION - ADNOC [PERSON_NAME] Millia Cosmetics - Mil…" at bounding box center [134, 84] width 198 height 14
click at [165, 84] on select "All SPAR - SPAR ADNOC DISTRIBUTION - ADNOC [PERSON_NAME] Millia Cosmetics - Mil…" at bounding box center [134, 84] width 198 height 14
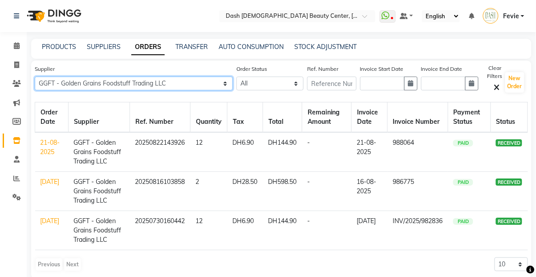
click at [35, 77] on select "All SPAR - SPAR ADNOC DISTRIBUTION - ADNOC [PERSON_NAME] Millia Cosmetics - Mil…" at bounding box center [134, 84] width 198 height 14
click at [141, 88] on select "All SPAR - SPAR ADNOC DISTRIBUTION - ADNOC [PERSON_NAME] Millia Cosmetics - Mil…" at bounding box center [134, 84] width 198 height 14
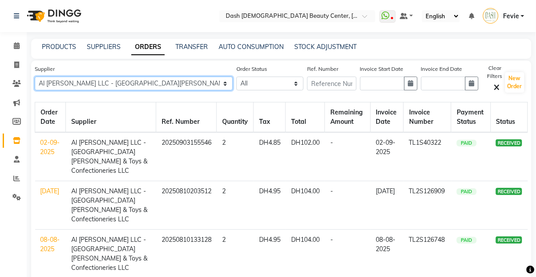
click at [170, 77] on select "All SPAR - SPAR ADNOC DISTRIBUTION - ADNOC [PERSON_NAME] Millia Cosmetics - Mil…" at bounding box center [134, 84] width 198 height 14
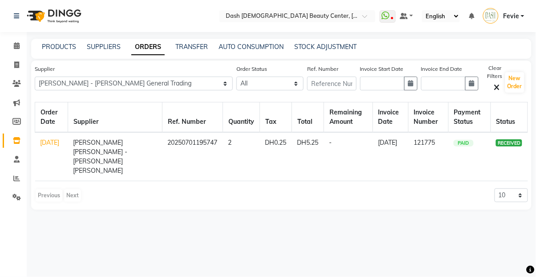
click at [409, 223] on div "Select Location × Dash [DEMOGRAPHIC_DATA] Beauty Center, [GEOGRAPHIC_DATA] What…" at bounding box center [268, 138] width 536 height 277
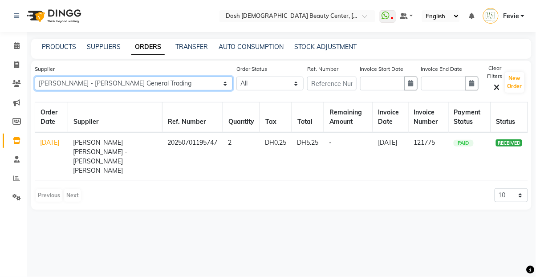
click at [181, 80] on select "All SPAR - SPAR ADNOC DISTRIBUTION - ADNOC [PERSON_NAME] Millia Cosmetics - Mil…" at bounding box center [134, 84] width 198 height 14
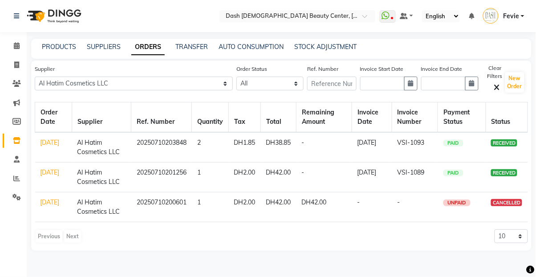
click at [443, 271] on div "Select Location × Dash [DEMOGRAPHIC_DATA] Beauty Center, [GEOGRAPHIC_DATA] What…" at bounding box center [268, 138] width 536 height 277
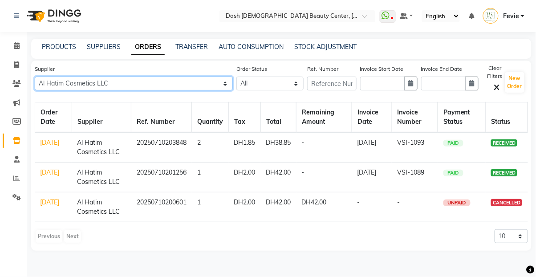
click at [196, 77] on select "All SPAR - SPAR ADNOC DISTRIBUTION - ADNOC [PERSON_NAME] Millia Cosmetics - Mil…" at bounding box center [134, 84] width 198 height 14
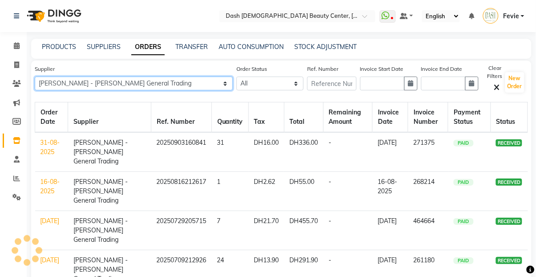
select select "5501"
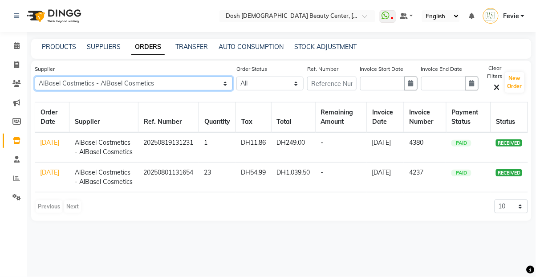
click at [35, 77] on select "All SPAR - SPAR ADNOC DISTRIBUTION - ADNOC [PERSON_NAME] Millia Cosmetics - Mil…" at bounding box center [134, 84] width 198 height 14
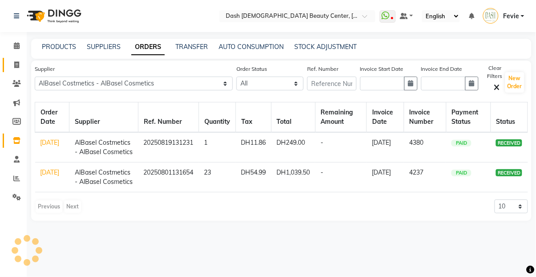
click at [17, 69] on span at bounding box center [17, 65] width 16 height 10
select select "8372"
select select "service"
